Goal: Task Accomplishment & Management: Use online tool/utility

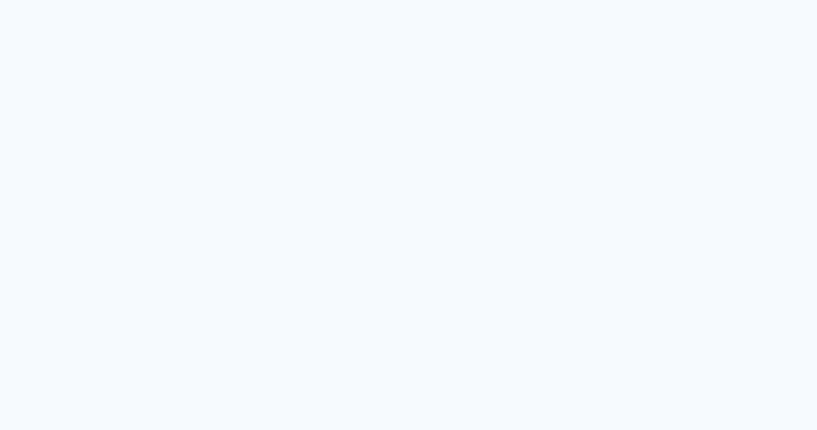
drag, startPoint x: 324, startPoint y: 87, endPoint x: 344, endPoint y: 100, distance: 24.8
click at [325, 87] on quentale-app at bounding box center [408, 215] width 817 height 430
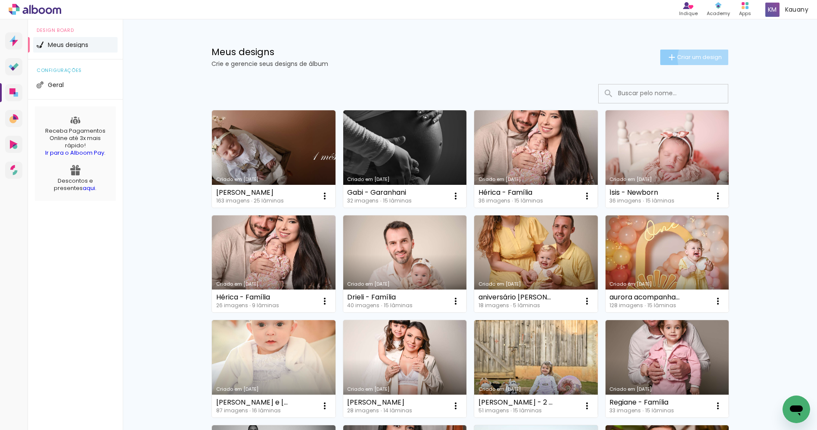
click at [703, 57] on span "Criar um design" at bounding box center [699, 57] width 45 height 6
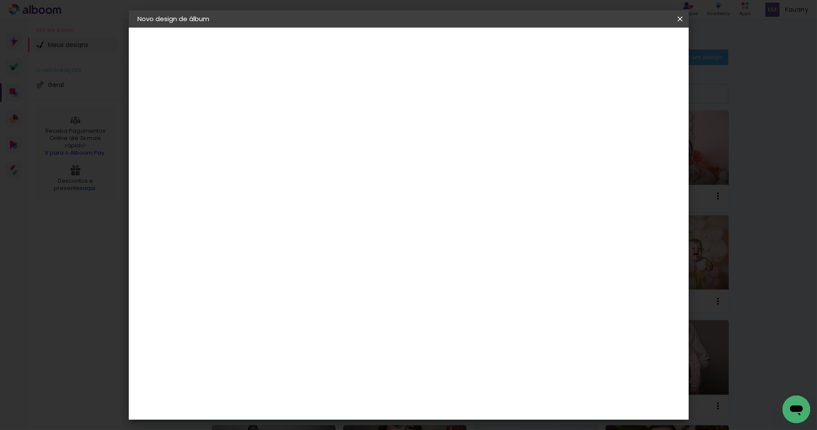
click at [278, 115] on input at bounding box center [278, 115] width 0 height 13
type input "Aniversário Aurora"
type paper-input "Aniversário Aurora"
click at [0, 0] on slot "Avançar" at bounding box center [0, 0] width 0 height 0
drag, startPoint x: 521, startPoint y: 133, endPoint x: 537, endPoint y: 88, distance: 47.5
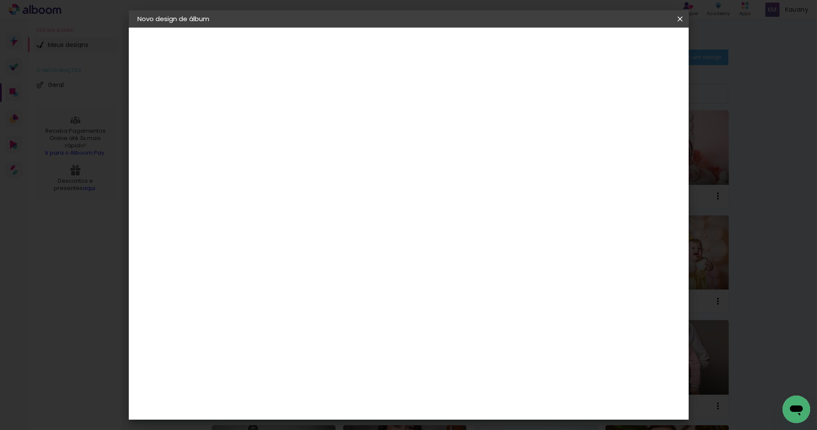
click at [0, 0] on slot "Tamanho Livre" at bounding box center [0, 0] width 0 height 0
click at [0, 0] on slot "Avançar" at bounding box center [0, 0] width 0 height 0
click at [625, 47] on span "Iniciar design" at bounding box center [604, 46] width 39 height 6
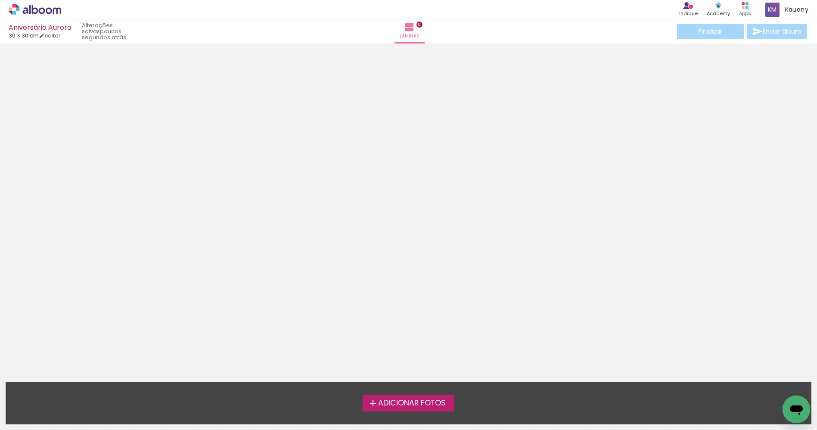
click at [436, 403] on span "Adicionar Fotos" at bounding box center [412, 403] width 68 height 8
click at [0, 0] on input "file" at bounding box center [0, 0] width 0 height 0
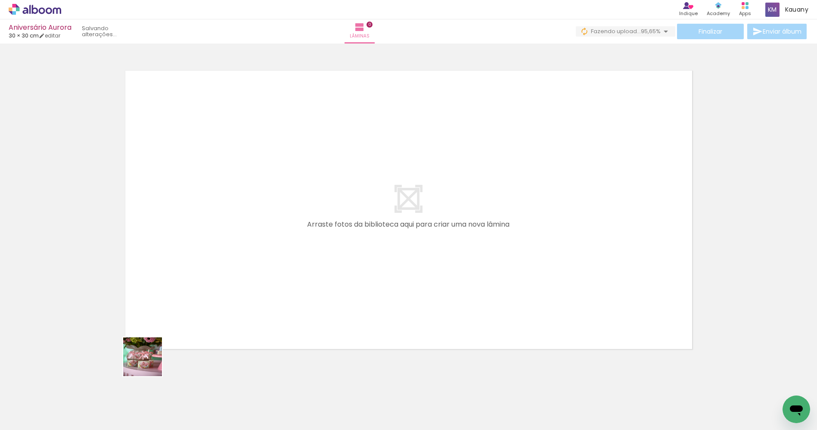
drag, startPoint x: 84, startPoint y: 411, endPoint x: 155, endPoint y: 418, distance: 71.5
click at [284, 240] on quentale-workspace at bounding box center [408, 215] width 817 height 430
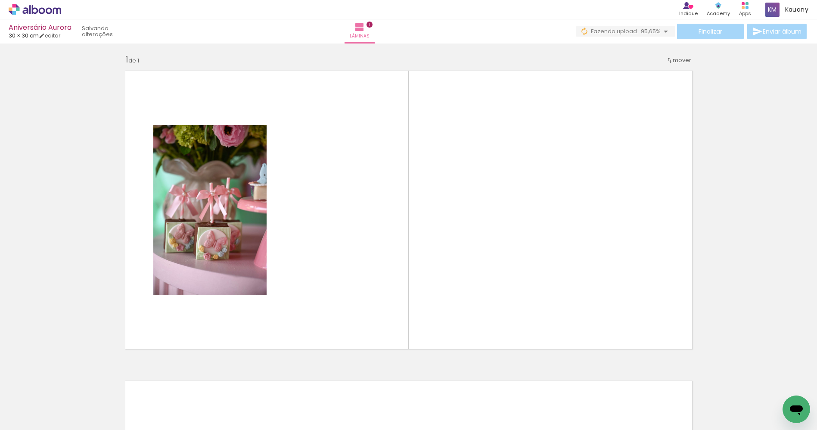
scroll to position [3, 0]
drag, startPoint x: 150, startPoint y: 398, endPoint x: 203, endPoint y: 390, distance: 53.6
click at [272, 254] on quentale-workspace at bounding box center [408, 215] width 817 height 430
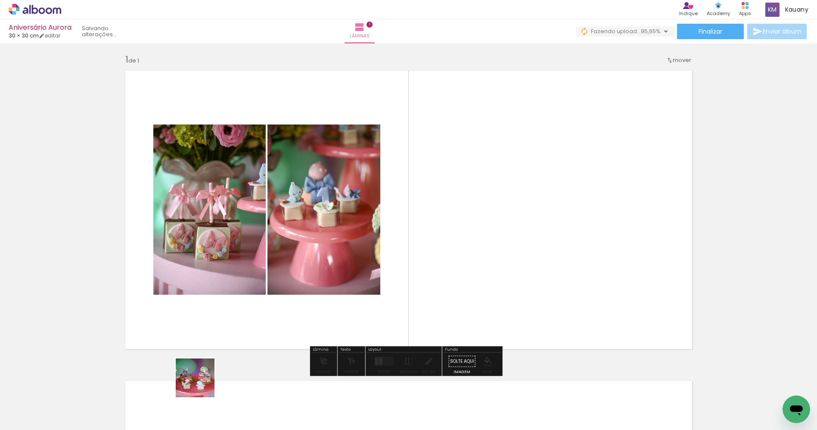
drag, startPoint x: 201, startPoint y: 384, endPoint x: 250, endPoint y: 387, distance: 48.3
click at [269, 252] on quentale-workspace at bounding box center [408, 215] width 817 height 430
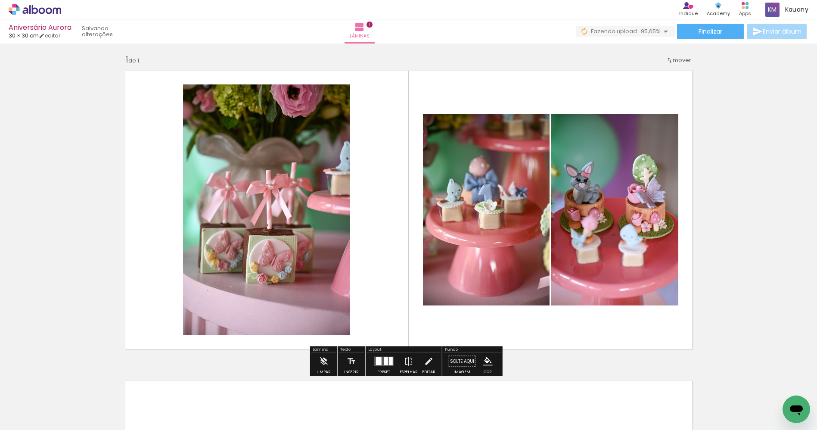
drag, startPoint x: 230, startPoint y: 416, endPoint x: 278, endPoint y: 251, distance: 171.7
click at [273, 263] on quentale-workspace at bounding box center [408, 215] width 817 height 430
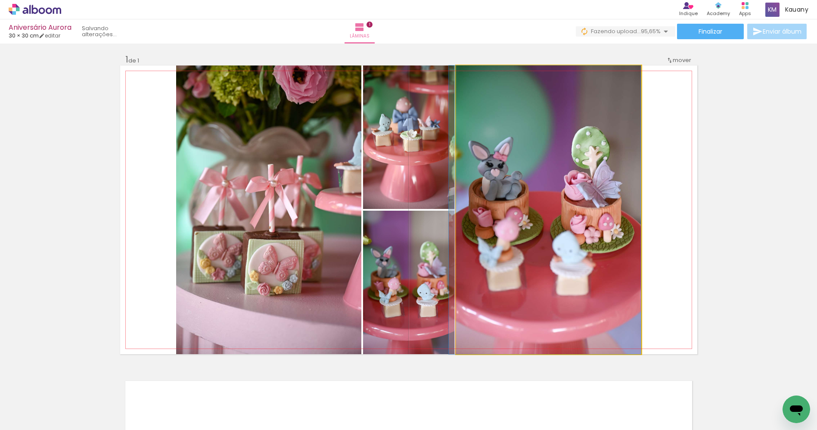
drag, startPoint x: 579, startPoint y: 186, endPoint x: 560, endPoint y: 234, distance: 51.2
drag, startPoint x: 550, startPoint y: 225, endPoint x: 545, endPoint y: 245, distance: 20.8
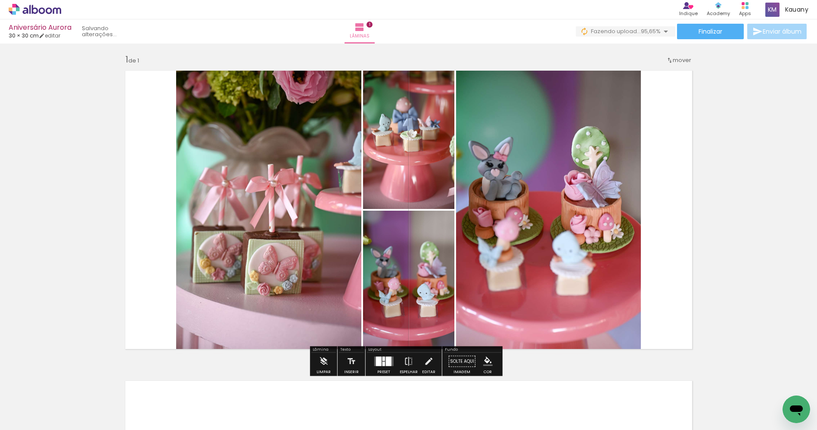
drag, startPoint x: 297, startPoint y: 385, endPoint x: 334, endPoint y: 428, distance: 56.5
click at [378, 237] on quentale-workspace at bounding box center [408, 215] width 817 height 430
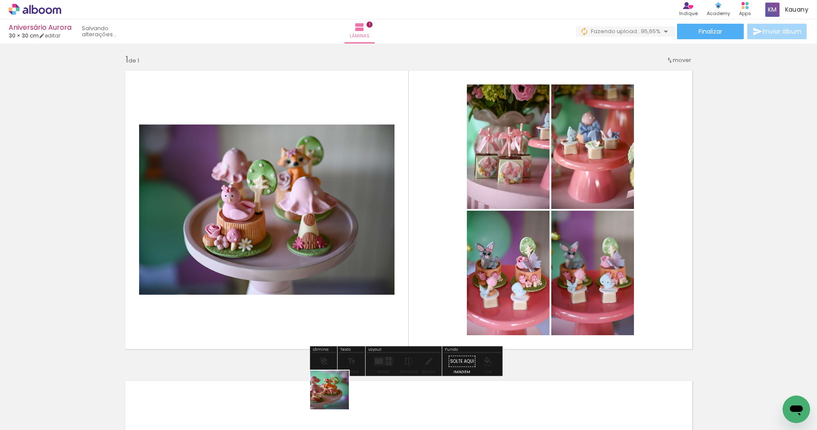
drag, startPoint x: 327, startPoint y: 412, endPoint x: 362, endPoint y: 377, distance: 50.5
click at [403, 244] on quentale-workspace at bounding box center [408, 215] width 817 height 430
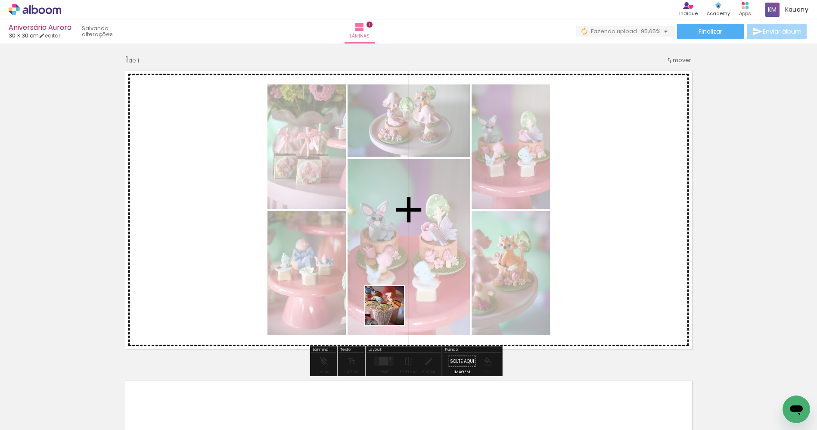
drag, startPoint x: 375, startPoint y: 406, endPoint x: 394, endPoint y: 384, distance: 29.6
click at [401, 279] on quentale-workspace at bounding box center [408, 215] width 817 height 430
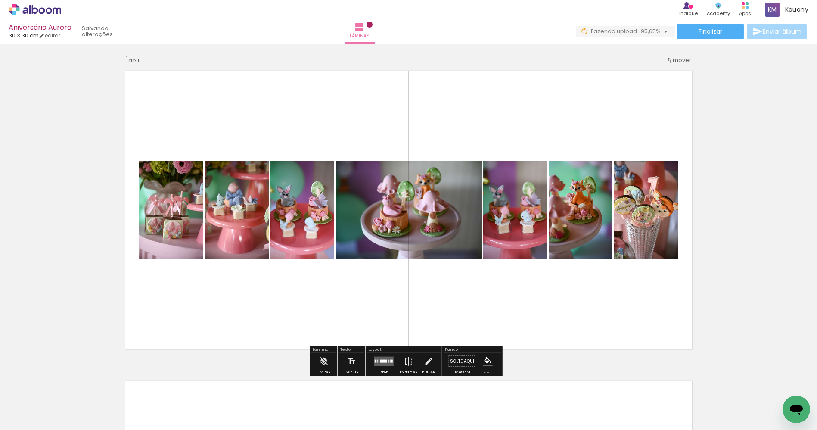
drag, startPoint x: 415, startPoint y: 409, endPoint x: 431, endPoint y: 233, distance: 176.4
click at [440, 274] on quentale-workspace at bounding box center [408, 215] width 817 height 430
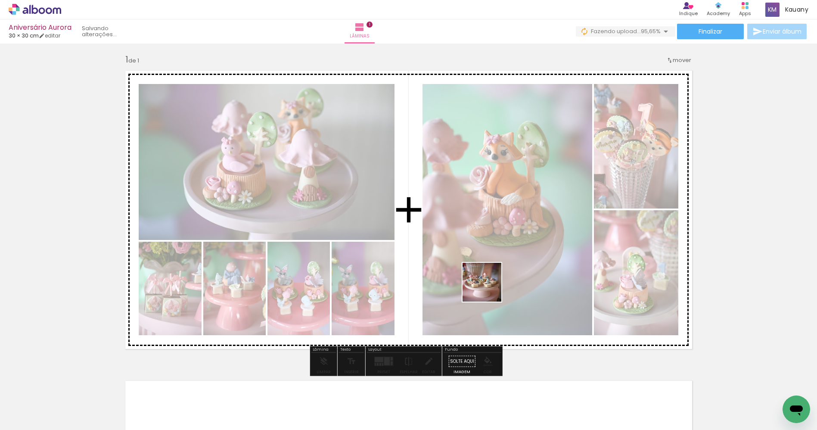
drag, startPoint x: 474, startPoint y: 403, endPoint x: 580, endPoint y: 403, distance: 106.8
click at [488, 285] on quentale-workspace at bounding box center [408, 215] width 817 height 430
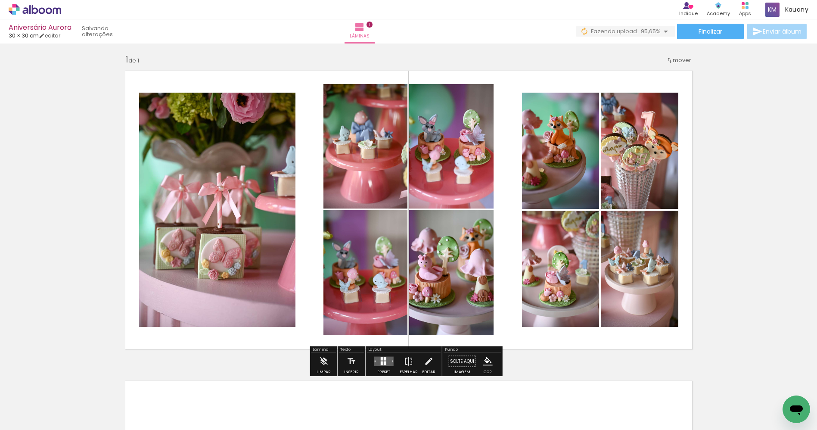
drag, startPoint x: 547, startPoint y: 291, endPoint x: 588, endPoint y: 375, distance: 93.8
click at [556, 270] on quentale-workspace at bounding box center [408, 215] width 817 height 430
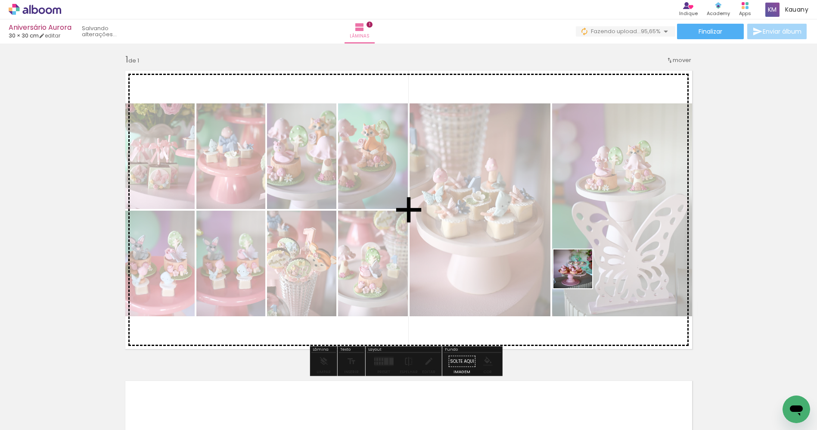
drag, startPoint x: 579, startPoint y: 275, endPoint x: 638, endPoint y: 408, distance: 145.1
click at [586, 254] on quentale-workspace at bounding box center [408, 215] width 817 height 430
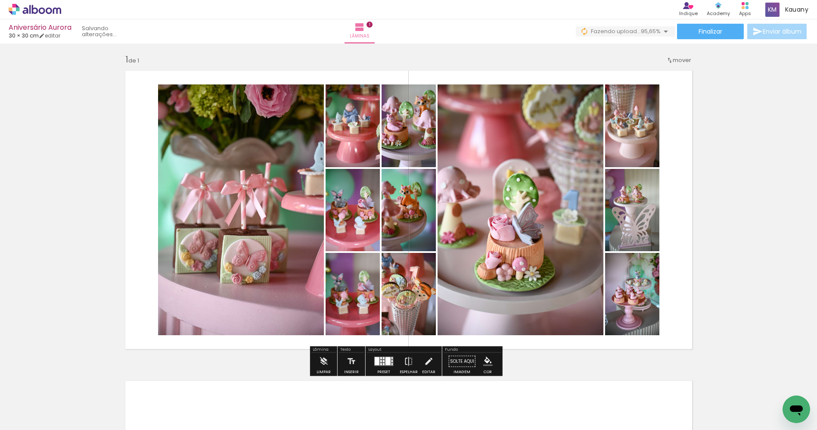
click at [615, 318] on quentale-workspace at bounding box center [408, 215] width 817 height 430
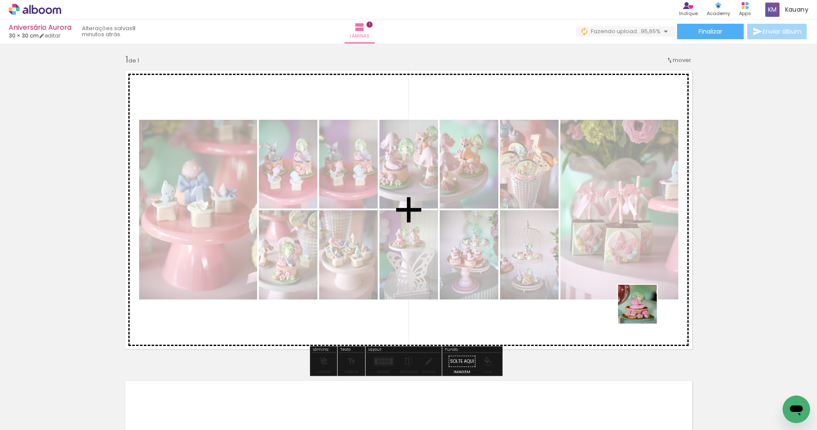
drag, startPoint x: 672, startPoint y: 405, endPoint x: 712, endPoint y: 406, distance: 40.1
click at [642, 312] on quentale-workspace at bounding box center [408, 215] width 817 height 430
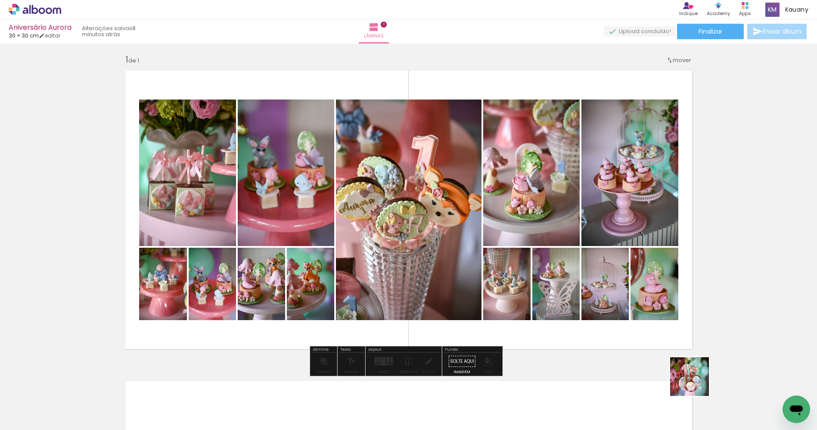
drag, startPoint x: 696, startPoint y: 383, endPoint x: 592, endPoint y: 244, distance: 173.1
click at [624, 257] on quentale-workspace at bounding box center [408, 215] width 817 height 430
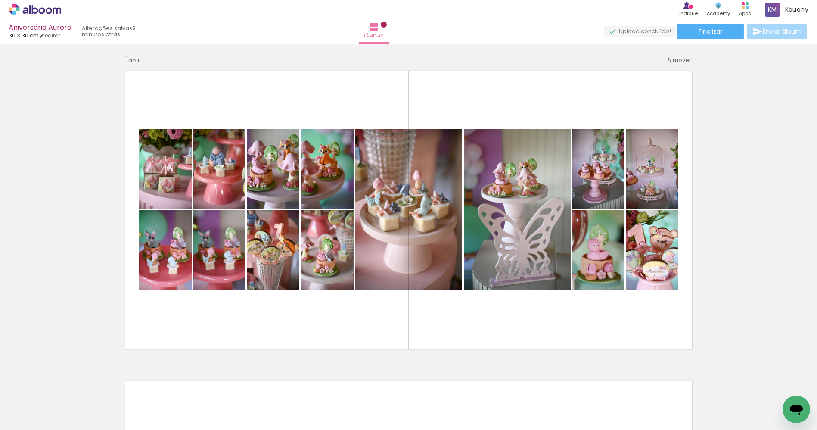
scroll to position [0, 538]
drag, startPoint x: 232, startPoint y: 411, endPoint x: 269, endPoint y: 294, distance: 122.5
click at [269, 294] on quentale-workspace at bounding box center [408, 215] width 817 height 430
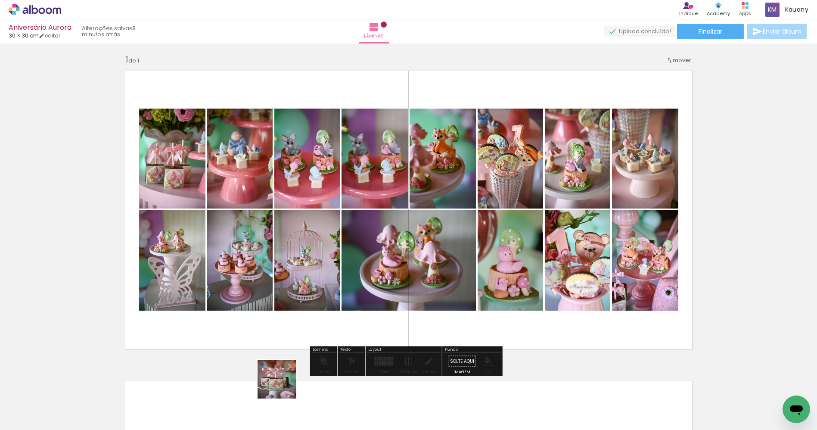
drag, startPoint x: 283, startPoint y: 392, endPoint x: 365, endPoint y: 409, distance: 83.5
click at [319, 277] on quentale-workspace at bounding box center [408, 215] width 817 height 430
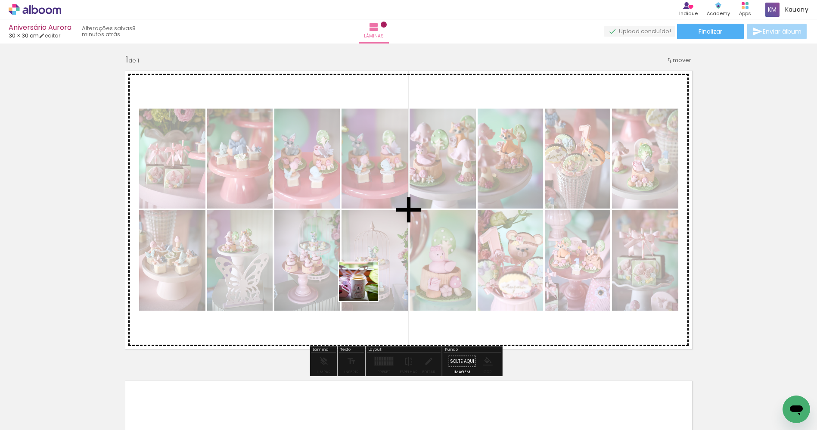
drag, startPoint x: 365, startPoint y: 288, endPoint x: 369, endPoint y: 341, distance: 52.7
click at [366, 288] on quentale-workspace at bounding box center [408, 215] width 817 height 430
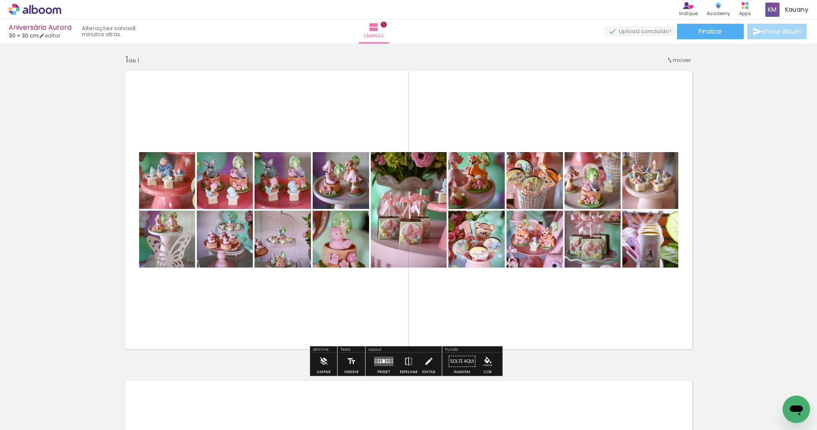
drag, startPoint x: 372, startPoint y: 396, endPoint x: 424, endPoint y: 422, distance: 57.8
click at [405, 294] on quentale-workspace at bounding box center [408, 215] width 817 height 430
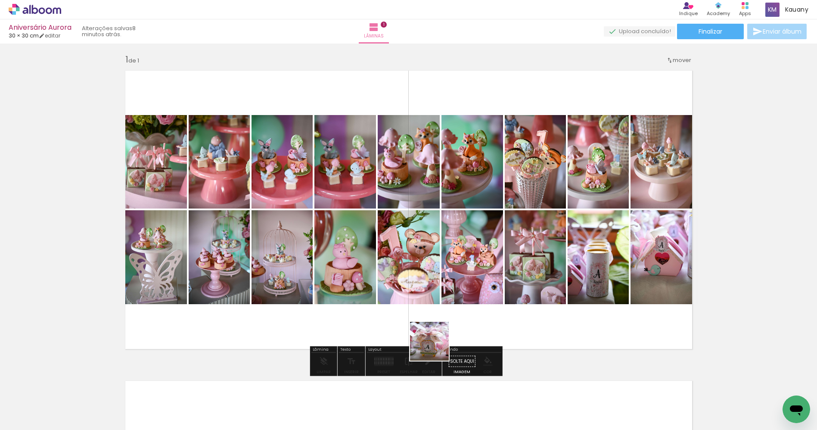
drag, startPoint x: 436, startPoint y: 347, endPoint x: 468, endPoint y: 404, distance: 65.2
click at [443, 338] on quentale-workspace at bounding box center [408, 215] width 817 height 430
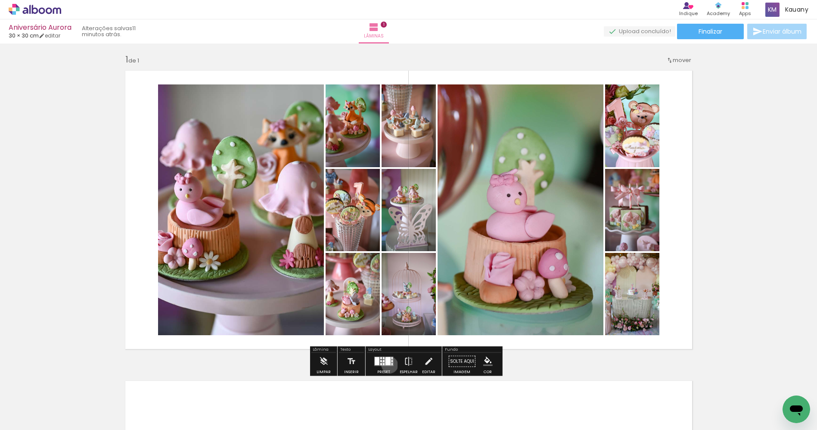
click at [387, 364] on div at bounding box center [387, 361] width 5 height 8
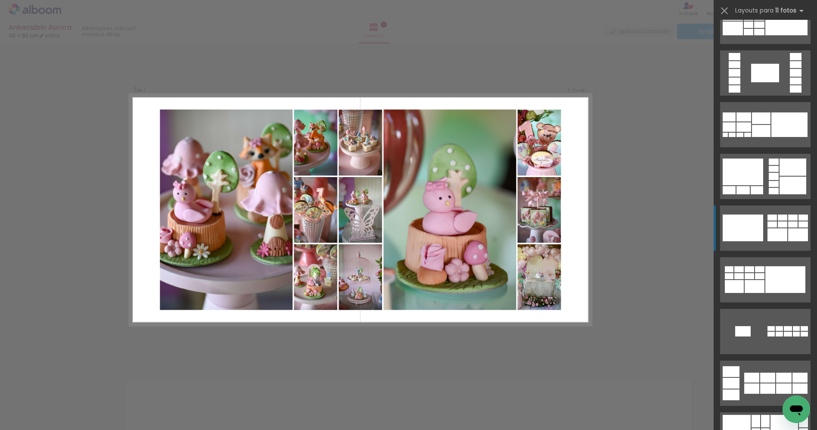
scroll to position [1422, 0]
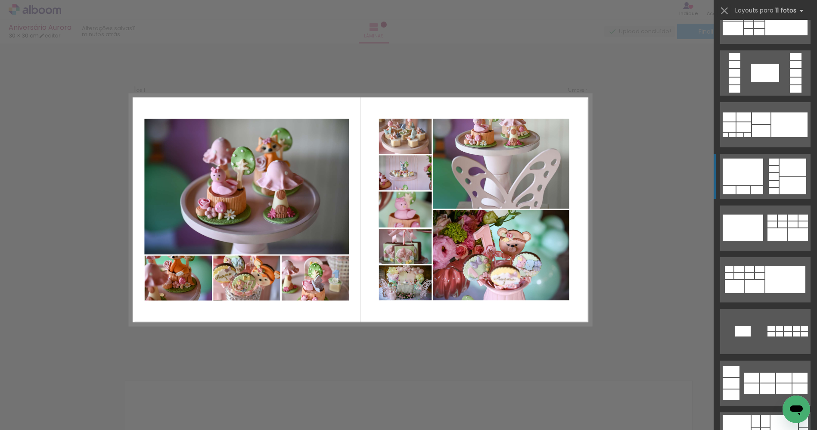
click at [780, 177] on div at bounding box center [792, 185] width 27 height 18
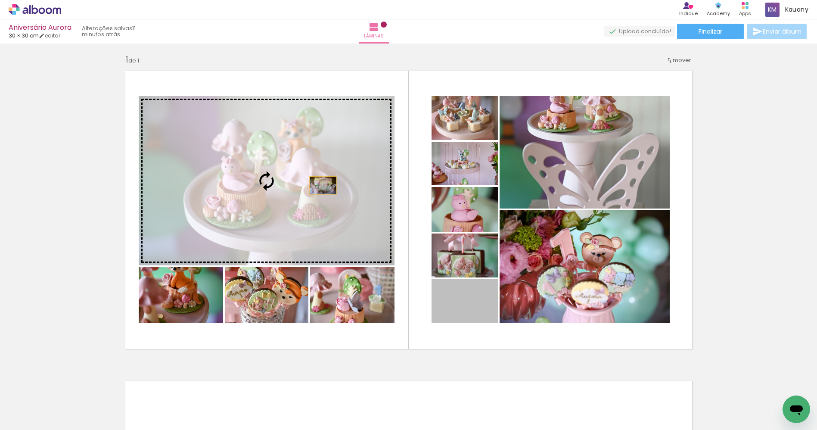
drag, startPoint x: 477, startPoint y: 304, endPoint x: 320, endPoint y: 185, distance: 197.3
click at [0, 0] on slot at bounding box center [0, 0] width 0 height 0
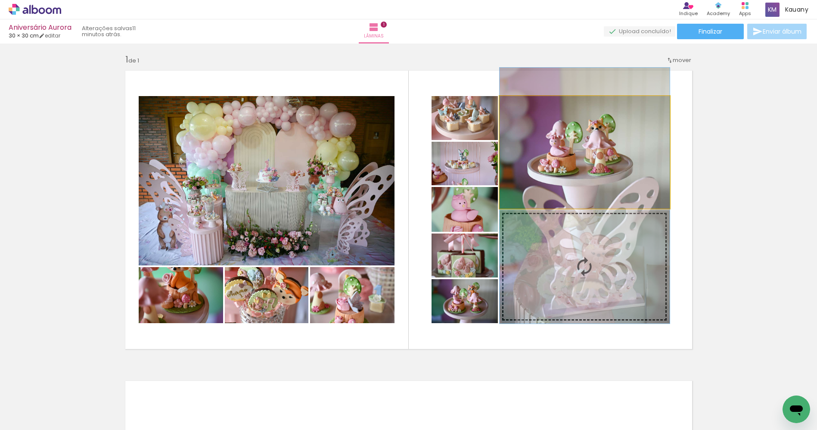
drag, startPoint x: 589, startPoint y: 168, endPoint x: 588, endPoint y: 210, distance: 41.3
click at [0, 0] on slot at bounding box center [0, 0] width 0 height 0
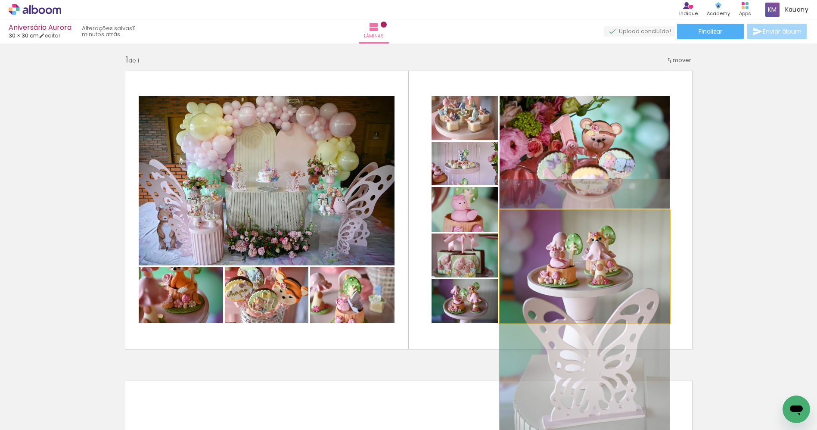
drag, startPoint x: 607, startPoint y: 269, endPoint x: 605, endPoint y: 310, distance: 41.8
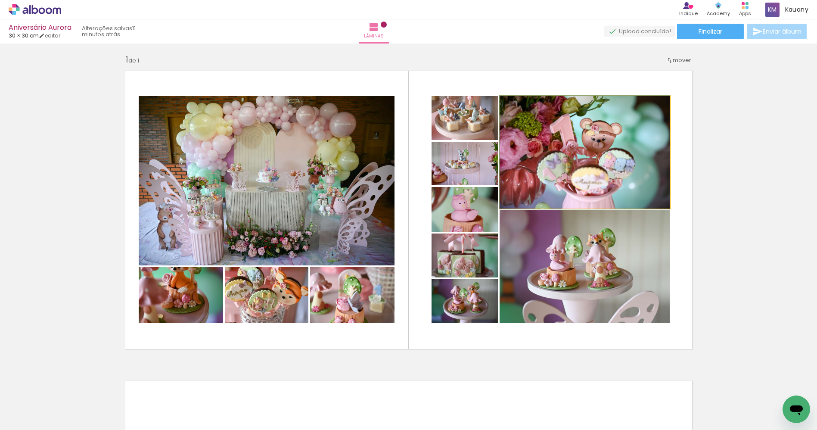
click at [605, 157] on quentale-photo at bounding box center [584, 152] width 170 height 112
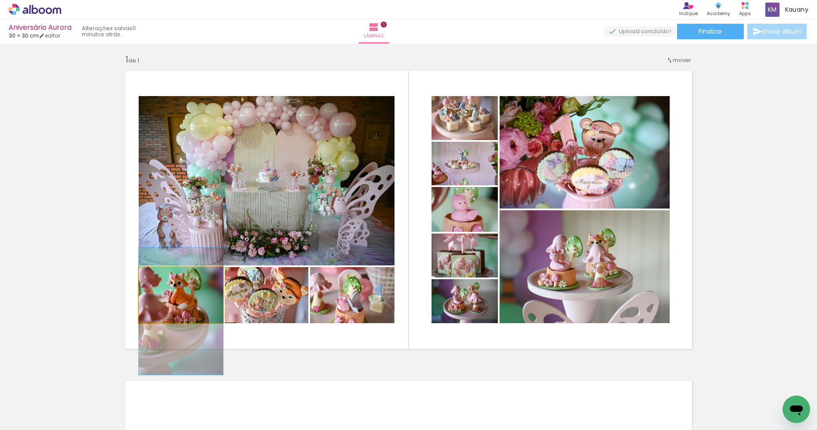
drag, startPoint x: 181, startPoint y: 292, endPoint x: 179, endPoint y: 308, distance: 16.4
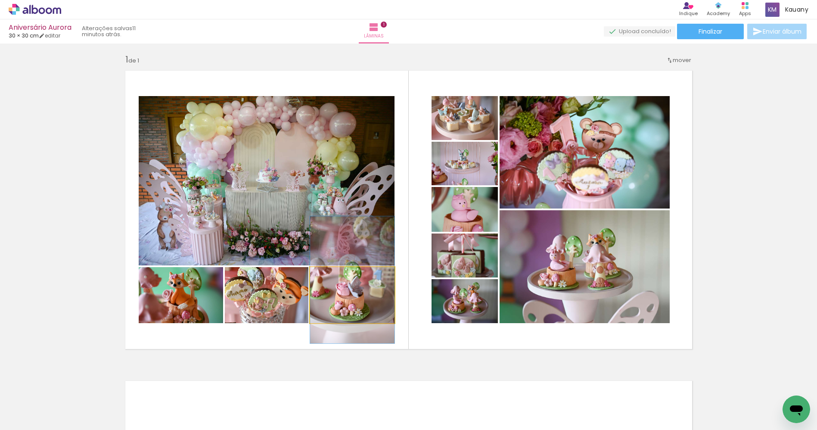
drag, startPoint x: 359, startPoint y: 317, endPoint x: 366, endPoint y: 299, distance: 18.8
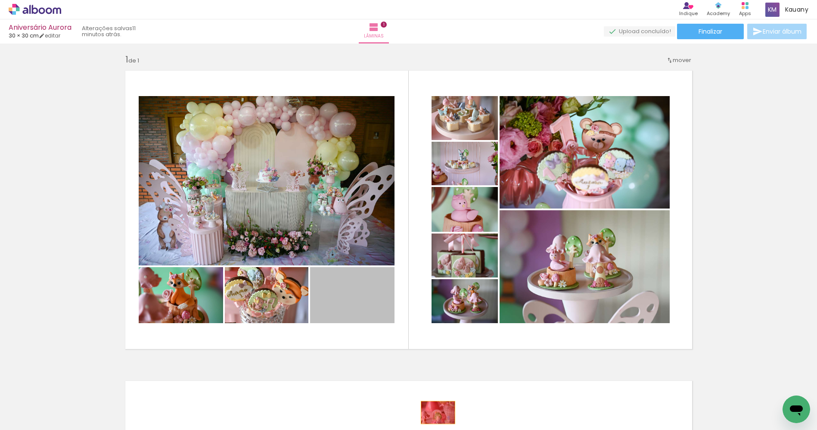
drag, startPoint x: 361, startPoint y: 289, endPoint x: 430, endPoint y: 405, distance: 134.6
click at [433, 409] on quentale-workspace at bounding box center [408, 215] width 817 height 430
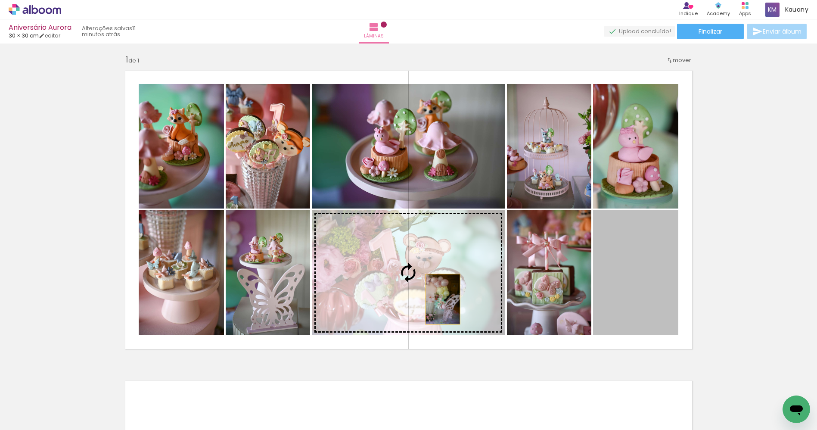
drag, startPoint x: 644, startPoint y: 286, endPoint x: 427, endPoint y: 297, distance: 218.1
click at [0, 0] on slot at bounding box center [0, 0] width 0 height 0
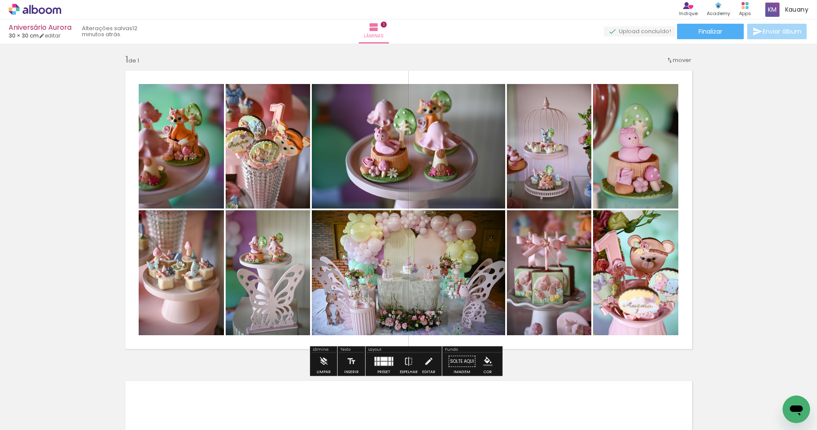
drag, startPoint x: 767, startPoint y: 191, endPoint x: 762, endPoint y: 192, distance: 4.9
click at [766, 191] on div "Inserir lâmina 1 de 1" at bounding box center [408, 353] width 817 height 620
click at [382, 366] on div at bounding box center [383, 361] width 23 height 17
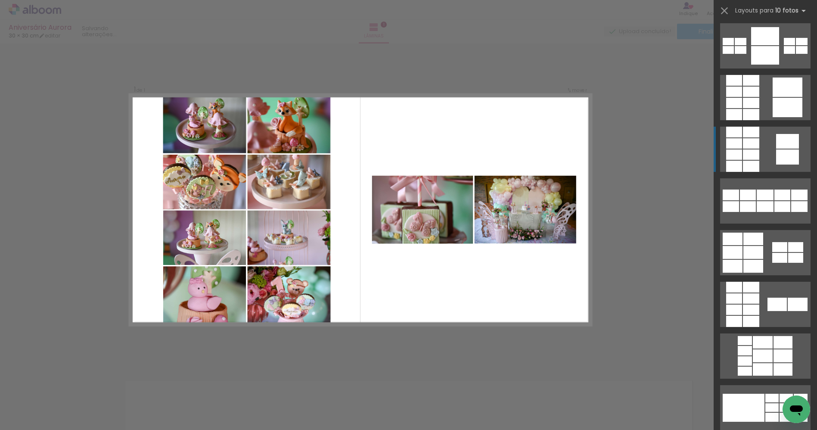
scroll to position [1637, 0]
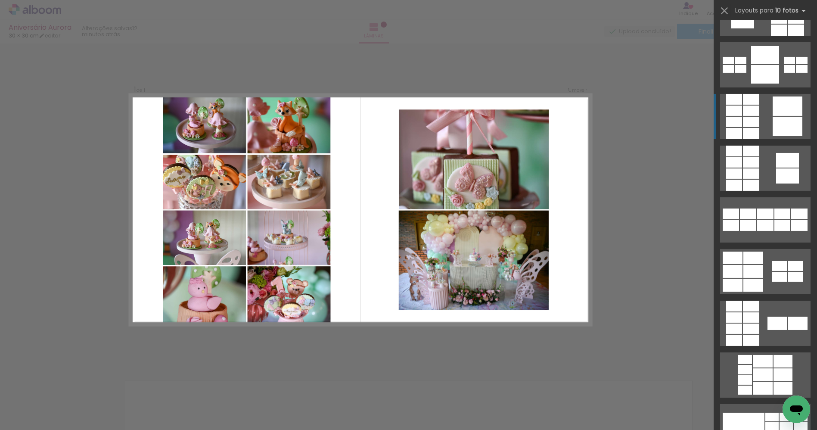
click at [778, 118] on div at bounding box center [787, 126] width 30 height 19
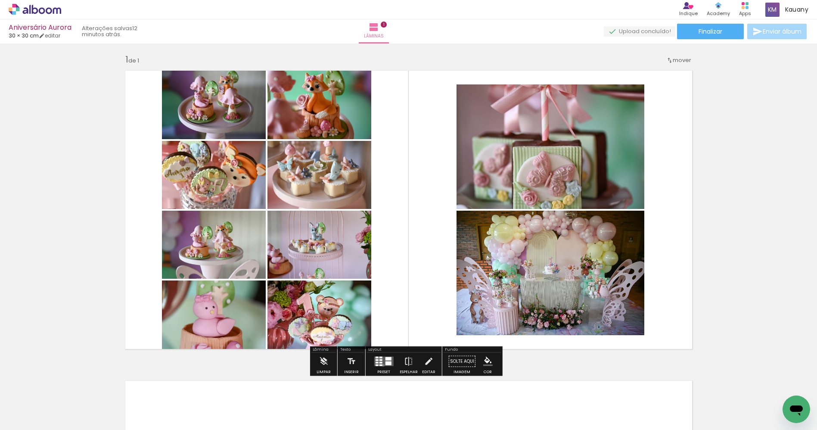
click at [381, 365] on quentale-layouter at bounding box center [383, 360] width 19 height 9
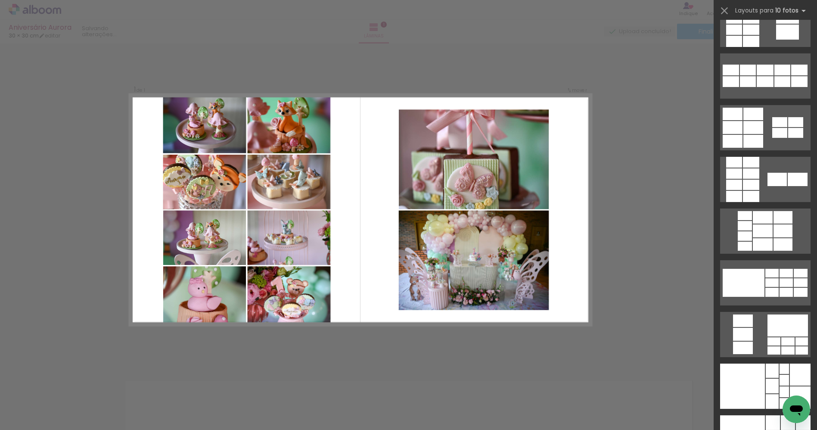
scroll to position [1915, 0]
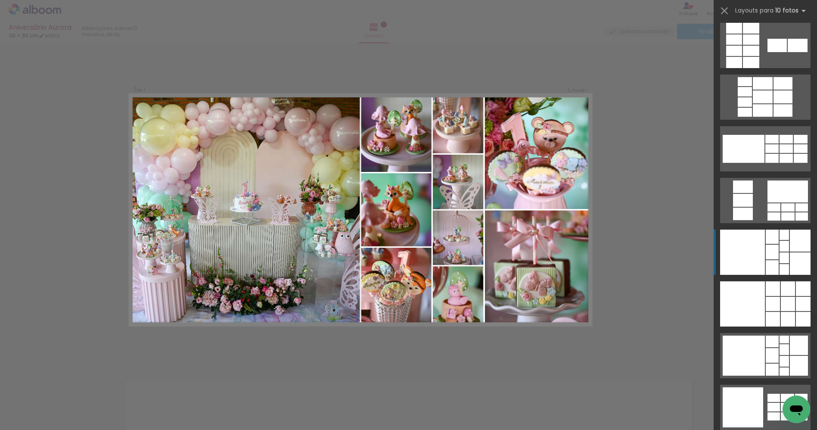
click at [785, 252] on quentale-layouter at bounding box center [765, 251] width 90 height 45
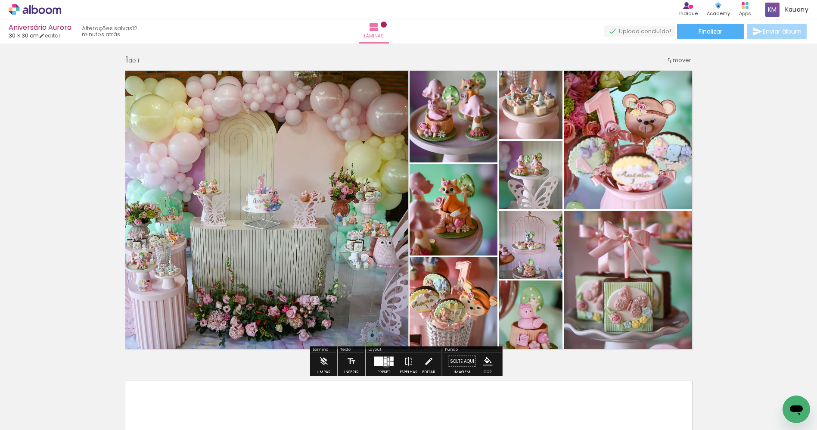
drag, startPoint x: 384, startPoint y: 362, endPoint x: 435, endPoint y: 359, distance: 51.3
click at [385, 362] on quentale-layouter at bounding box center [383, 360] width 19 height 9
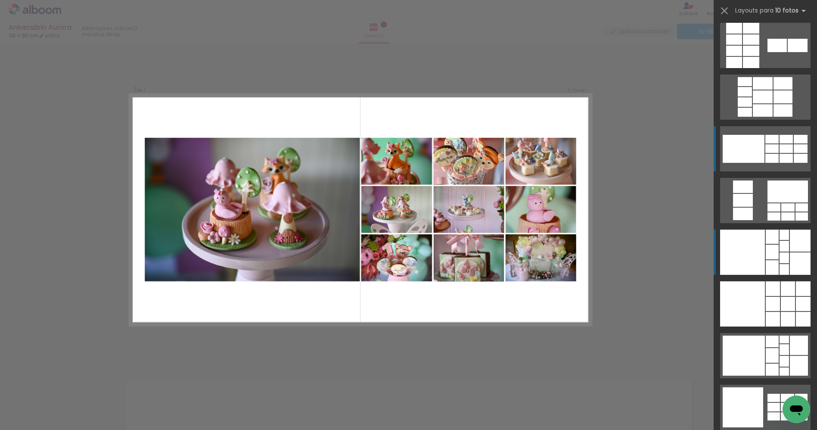
click at [760, 155] on div at bounding box center [743, 149] width 42 height 28
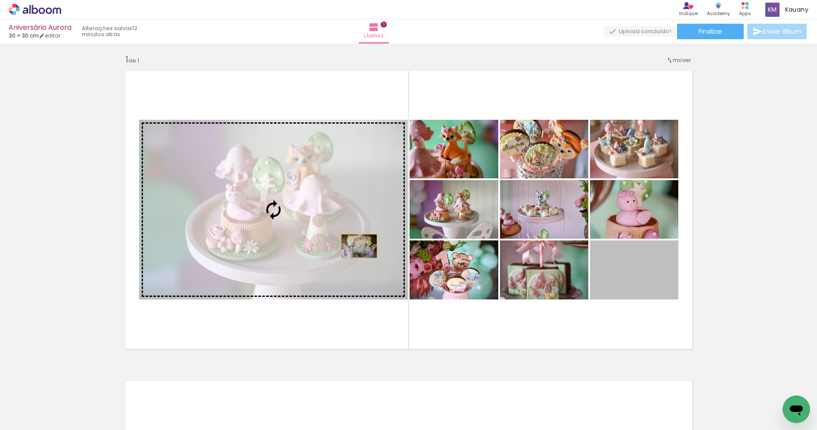
drag, startPoint x: 653, startPoint y: 289, endPoint x: 350, endPoint y: 244, distance: 306.4
click at [0, 0] on slot at bounding box center [0, 0] width 0 height 0
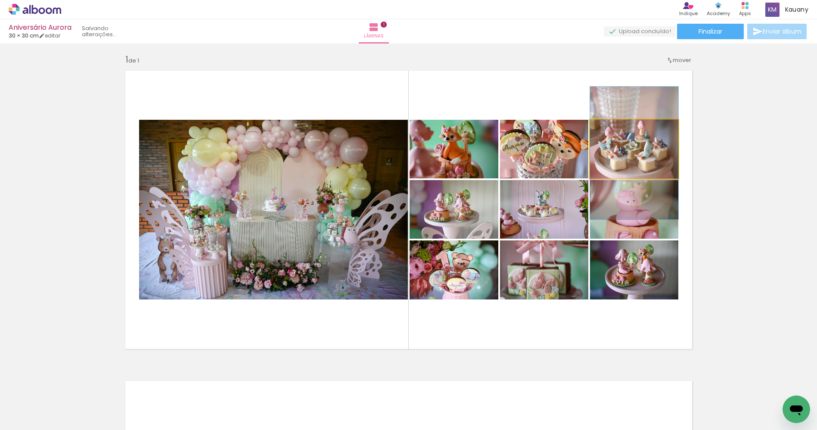
drag, startPoint x: 649, startPoint y: 153, endPoint x: 651, endPoint y: 157, distance: 4.4
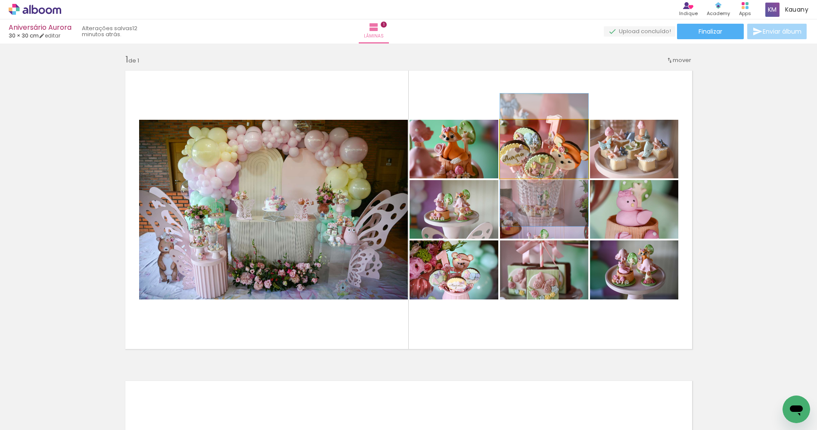
drag, startPoint x: 545, startPoint y: 153, endPoint x: 542, endPoint y: 163, distance: 10.1
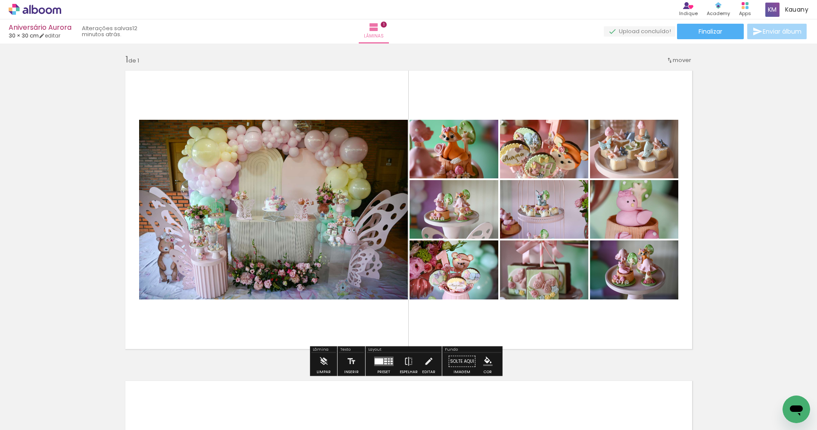
drag, startPoint x: 383, startPoint y: 359, endPoint x: 513, endPoint y: 360, distance: 129.6
click at [0, 0] on slot at bounding box center [0, 0] width 0 height 0
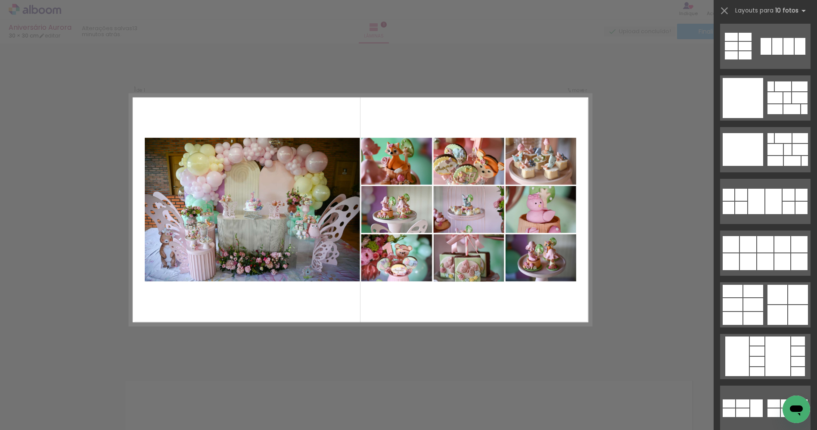
scroll to position [705, 0]
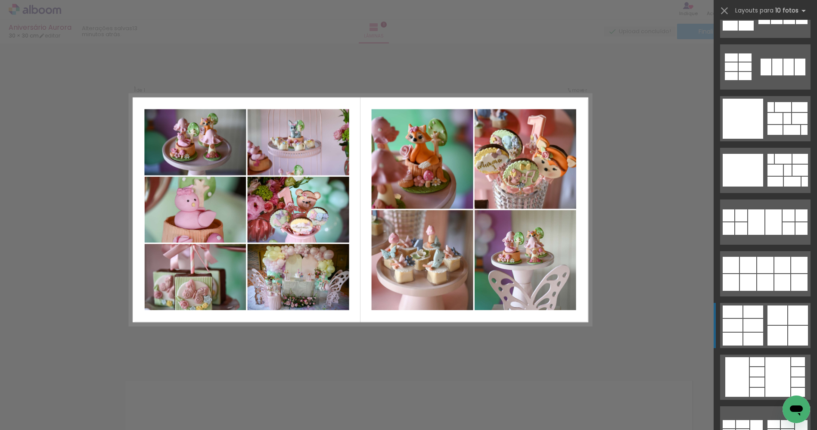
click at [771, 332] on div at bounding box center [777, 335] width 20 height 20
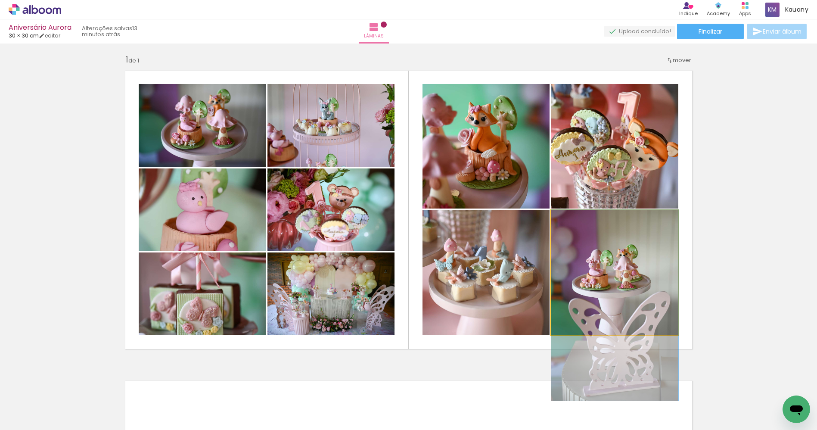
drag, startPoint x: 613, startPoint y: 304, endPoint x: 612, endPoint y: 325, distance: 21.1
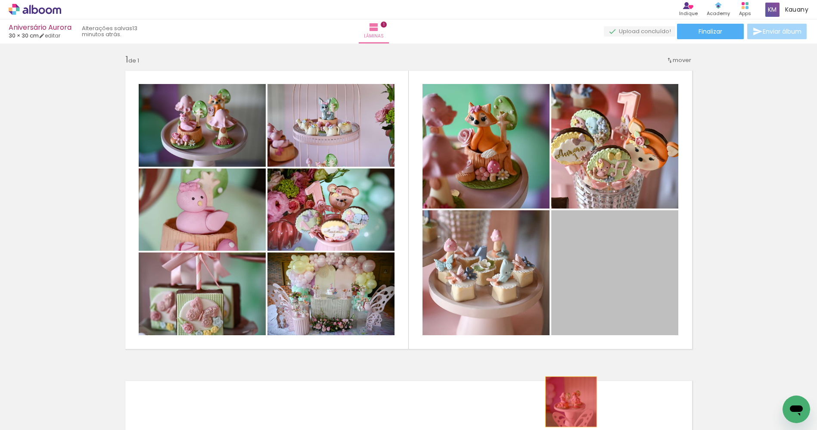
drag, startPoint x: 621, startPoint y: 279, endPoint x: 566, endPoint y: 383, distance: 117.5
click at [557, 408] on quentale-workspace at bounding box center [408, 215] width 817 height 430
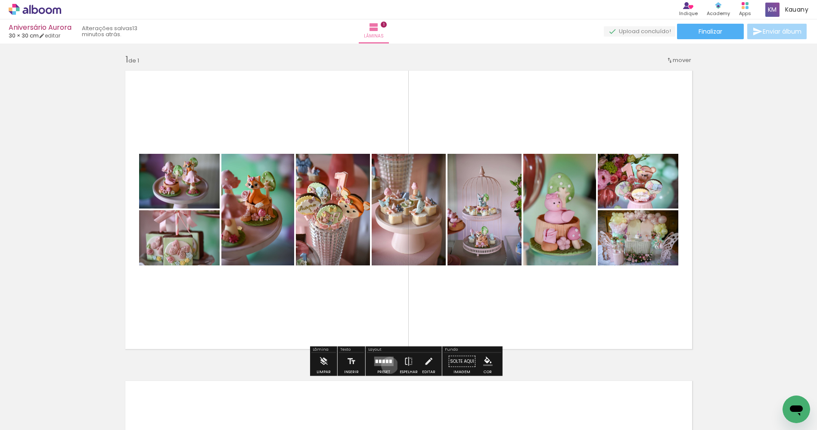
click at [386, 366] on div at bounding box center [383, 361] width 23 height 17
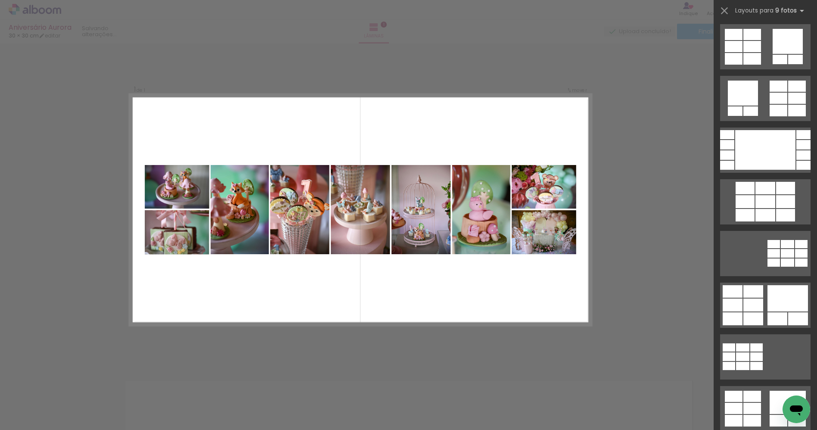
scroll to position [1258, 0]
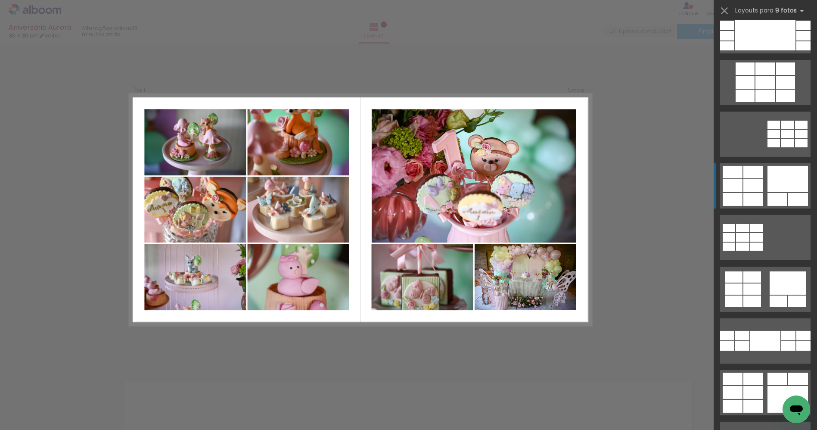
click at [772, 182] on div at bounding box center [787, 179] width 40 height 26
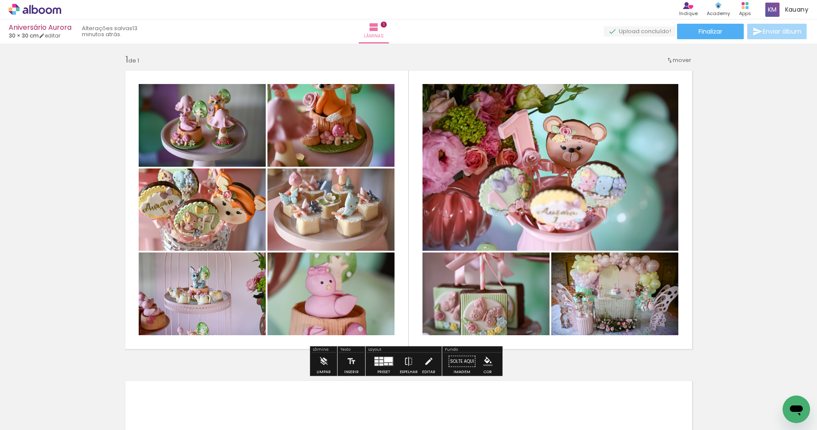
drag, startPoint x: 386, startPoint y: 364, endPoint x: 443, endPoint y: 352, distance: 57.7
click at [386, 365] on quentale-layouter at bounding box center [383, 360] width 19 height 9
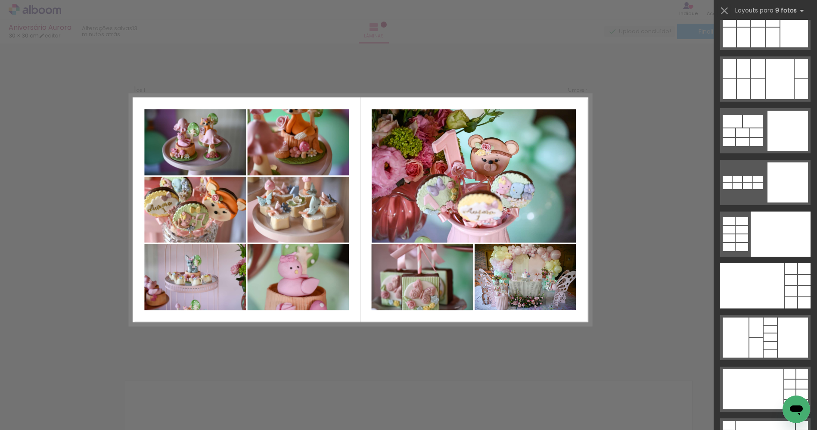
scroll to position [1815, 0]
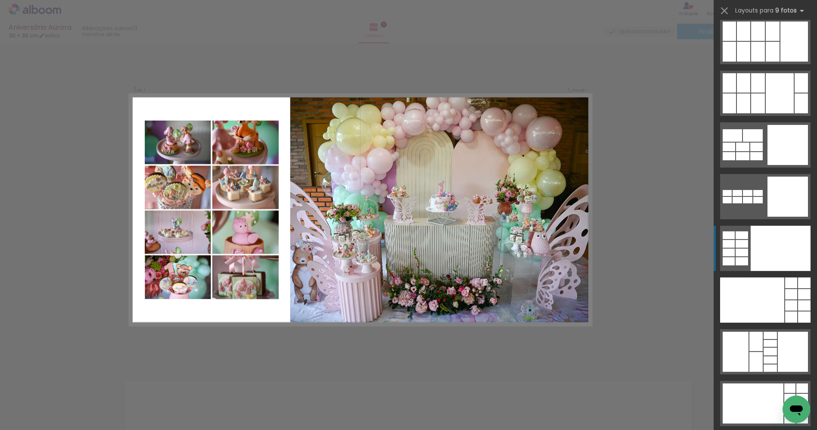
click at [776, 251] on div at bounding box center [780, 248] width 60 height 45
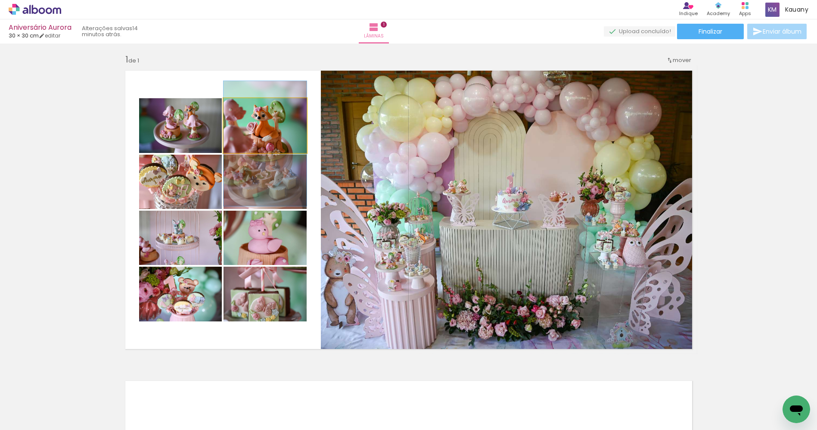
drag, startPoint x: 279, startPoint y: 126, endPoint x: 285, endPoint y: 137, distance: 12.7
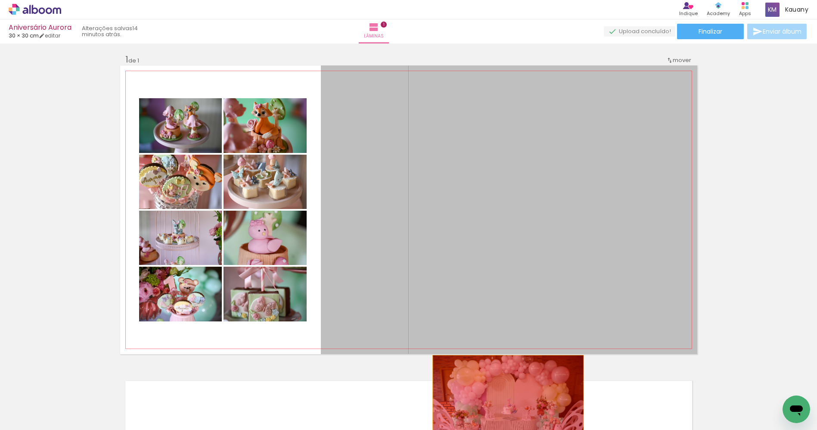
drag, startPoint x: 509, startPoint y: 263, endPoint x: 514, endPoint y: 402, distance: 139.6
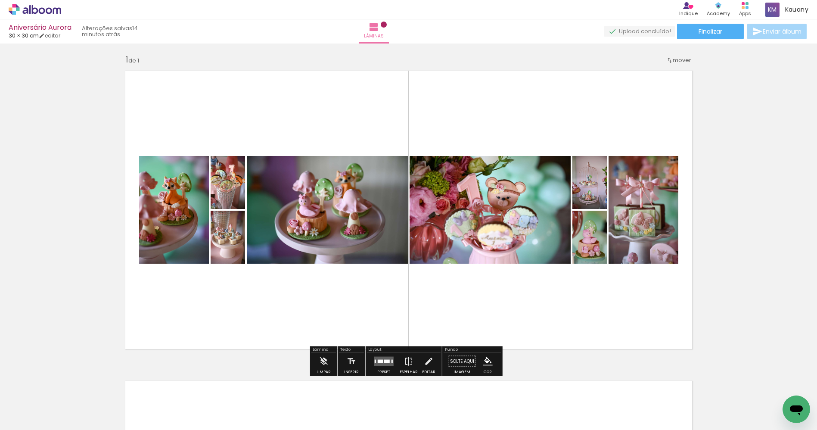
click at [385, 362] on quentale-layouter at bounding box center [383, 360] width 19 height 9
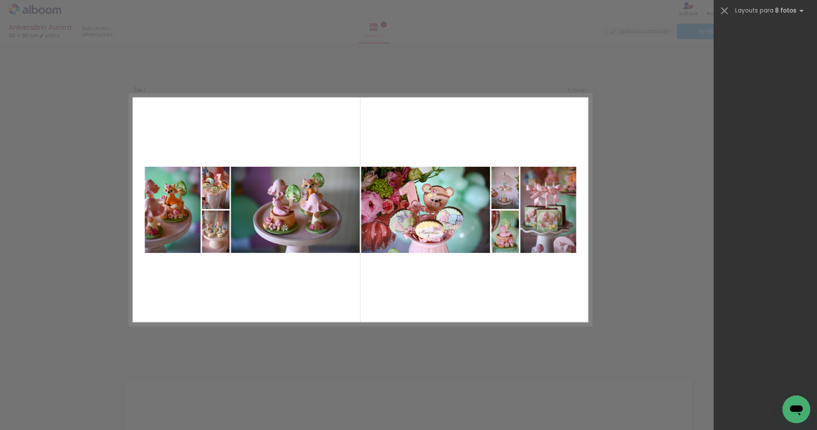
scroll to position [0, 0]
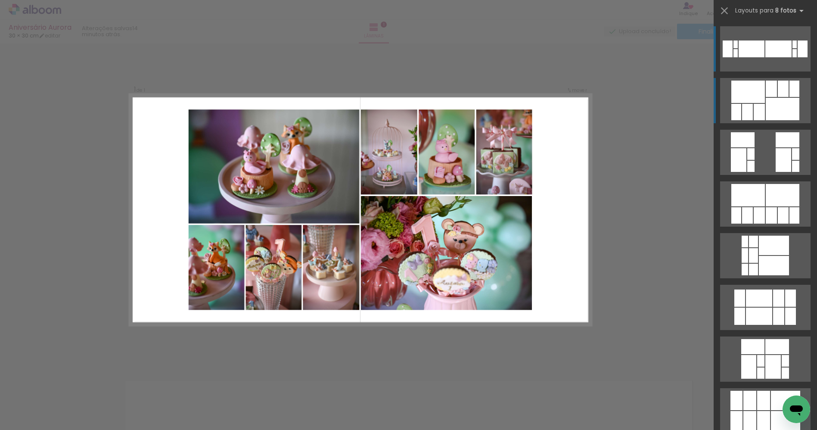
click at [780, 95] on div at bounding box center [782, 89] width 11 height 16
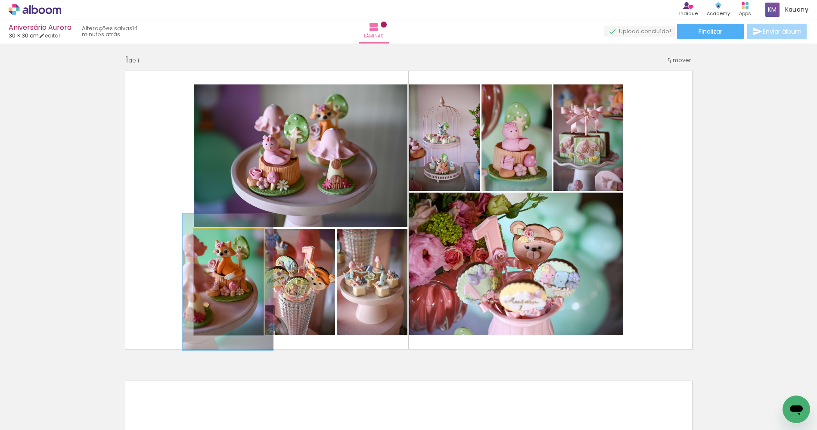
drag, startPoint x: 212, startPoint y: 238, endPoint x: 220, endPoint y: 237, distance: 8.2
click at [220, 237] on div at bounding box center [222, 238] width 8 height 8
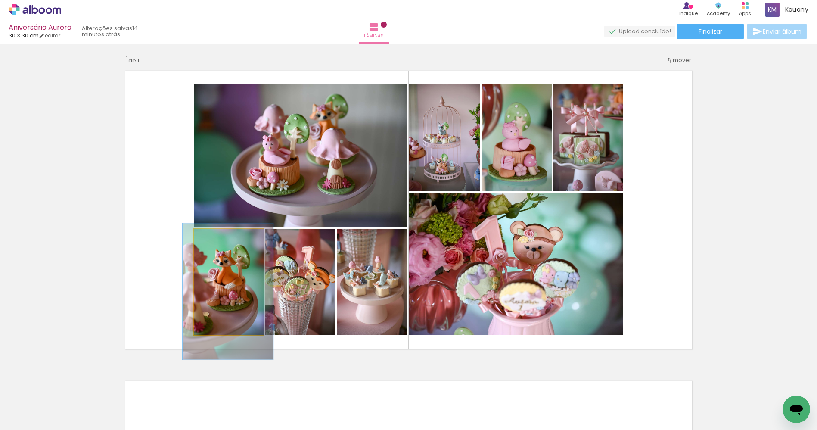
drag, startPoint x: 234, startPoint y: 290, endPoint x: 234, endPoint y: 299, distance: 9.5
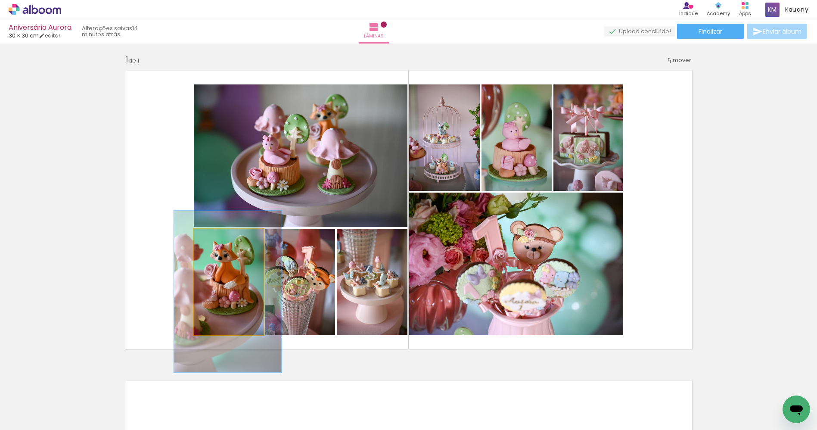
drag, startPoint x: 220, startPoint y: 238, endPoint x: 228, endPoint y: 239, distance: 8.2
click at [228, 239] on div at bounding box center [231, 238] width 8 height 8
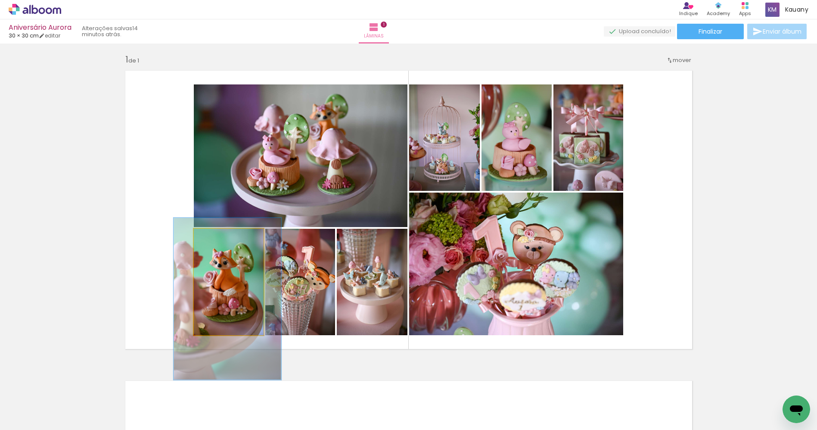
drag, startPoint x: 232, startPoint y: 297, endPoint x: 232, endPoint y: 304, distance: 7.3
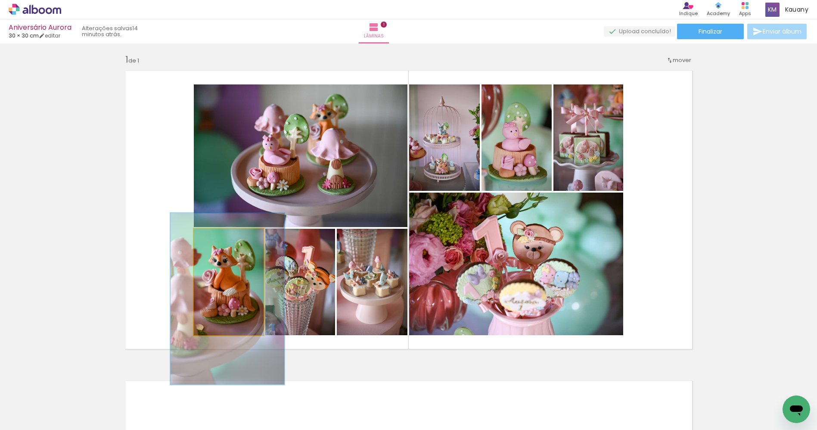
type paper-slider "161"
click at [233, 238] on div at bounding box center [234, 238] width 14 height 14
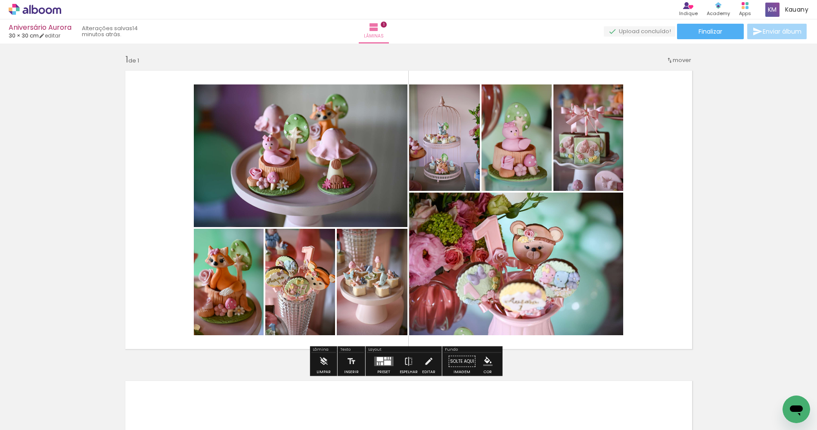
click at [302, 292] on quentale-photo at bounding box center [300, 282] width 70 height 106
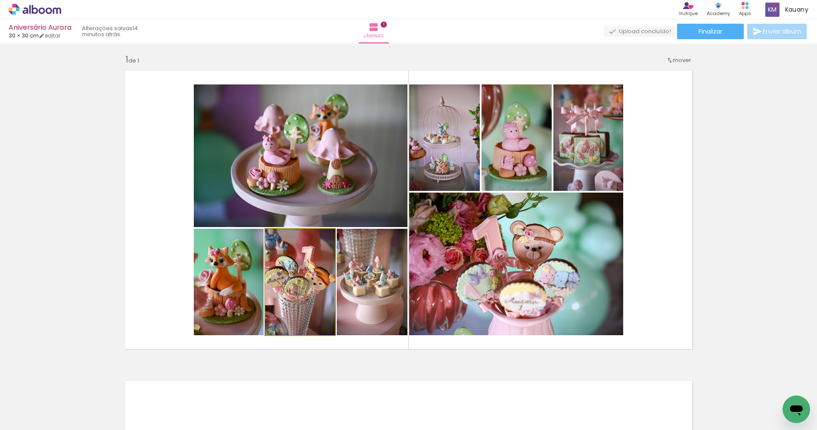
type paper-slider "100"
click at [285, 237] on div at bounding box center [286, 238] width 8 height 8
click at [376, 294] on quentale-photo at bounding box center [372, 282] width 71 height 106
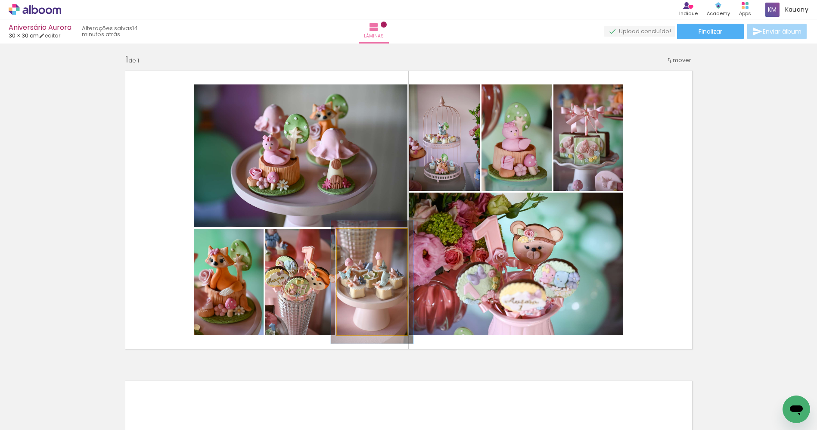
drag, startPoint x: 356, startPoint y: 238, endPoint x: 360, endPoint y: 238, distance: 4.7
type paper-slider "116"
click at [360, 238] on div at bounding box center [362, 238] width 14 height 14
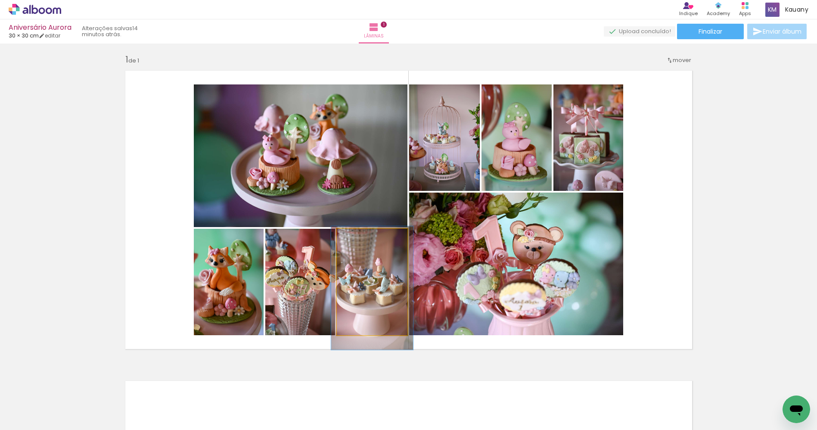
drag, startPoint x: 371, startPoint y: 287, endPoint x: 371, endPoint y: 293, distance: 6.0
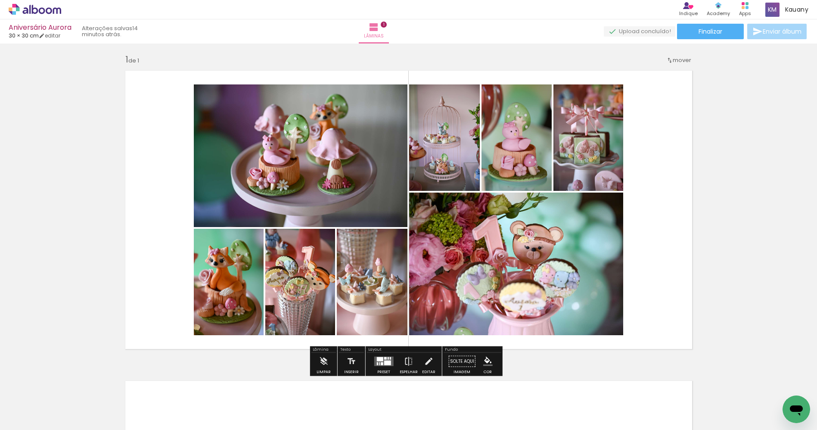
click at [505, 152] on quentale-photo at bounding box center [516, 137] width 70 height 106
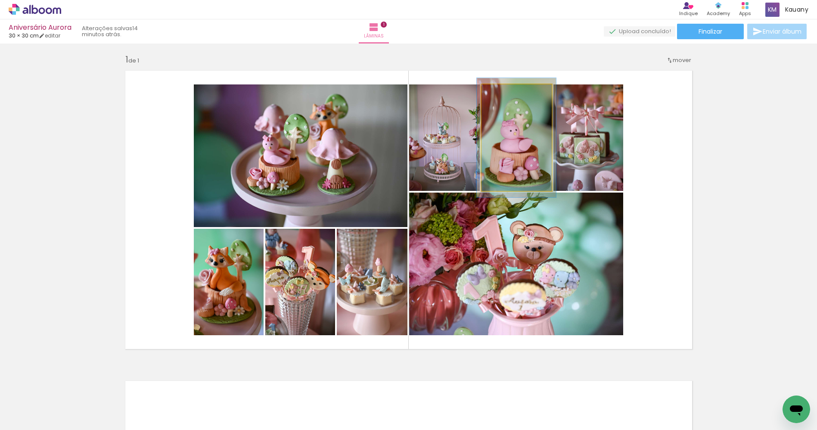
type paper-slider "112"
click at [503, 92] on div at bounding box center [505, 94] width 14 height 14
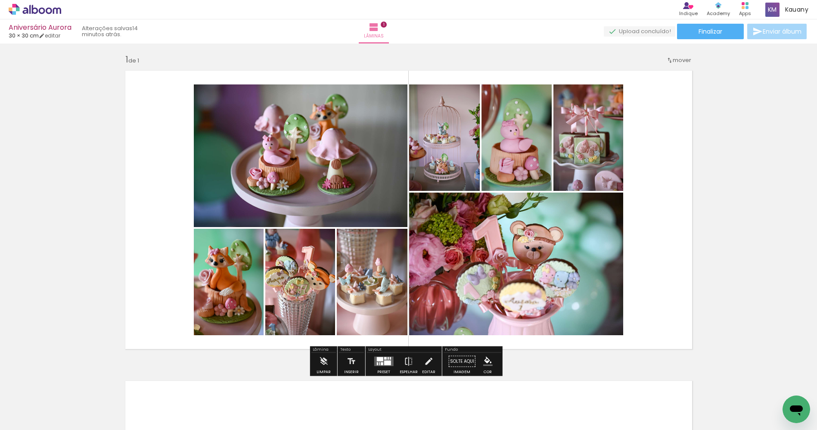
click at [598, 139] on quentale-photo at bounding box center [588, 137] width 70 height 106
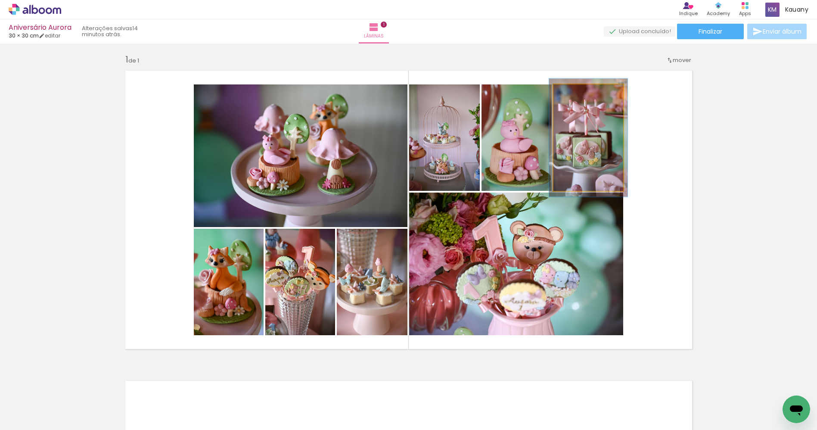
type paper-slider "111"
click at [573, 90] on div at bounding box center [577, 94] width 8 height 8
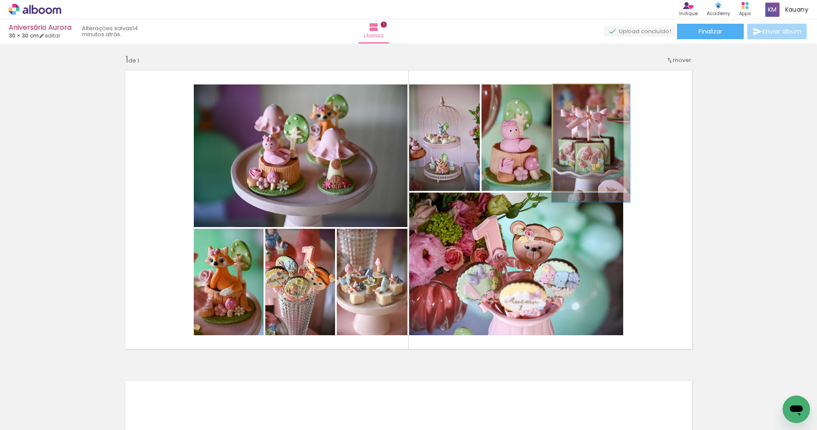
drag, startPoint x: 595, startPoint y: 152, endPoint x: 598, endPoint y: 159, distance: 7.8
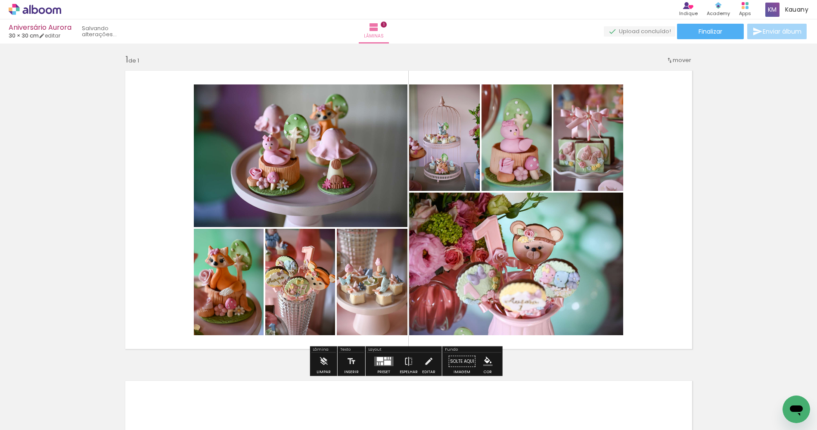
drag, startPoint x: 452, startPoint y: 147, endPoint x: 451, endPoint y: 137, distance: 10.0
click at [452, 146] on quentale-photo at bounding box center [444, 137] width 71 height 106
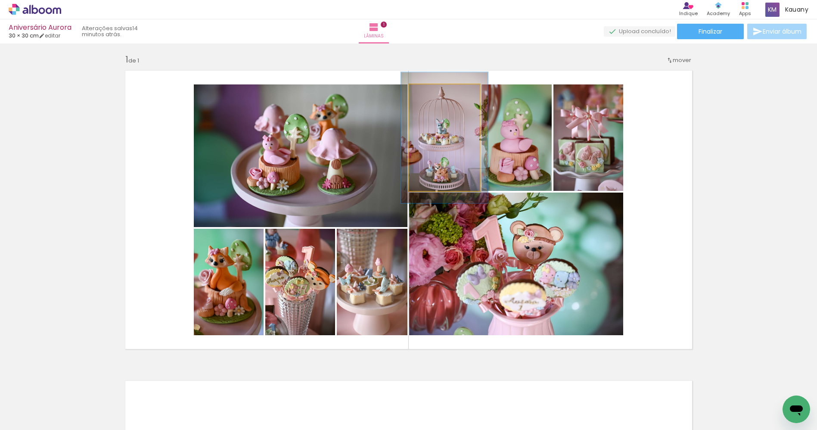
drag, startPoint x: 426, startPoint y: 93, endPoint x: 433, endPoint y: 93, distance: 6.9
type paper-slider "123"
click at [433, 93] on div at bounding box center [436, 94] width 8 height 8
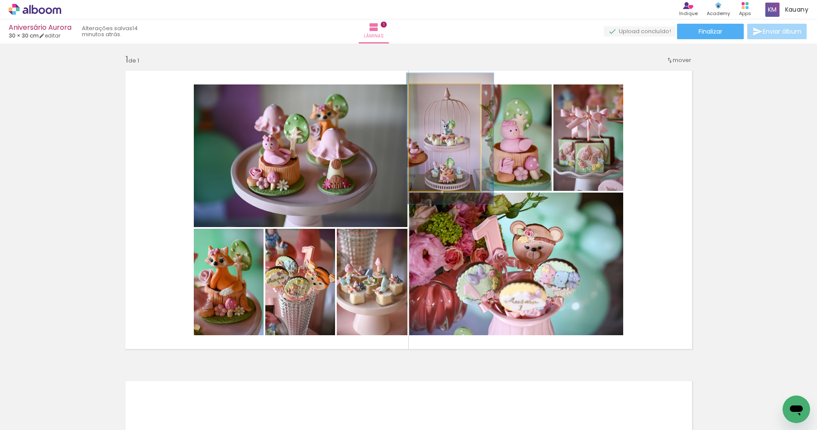
drag, startPoint x: 443, startPoint y: 139, endPoint x: 449, endPoint y: 140, distance: 5.7
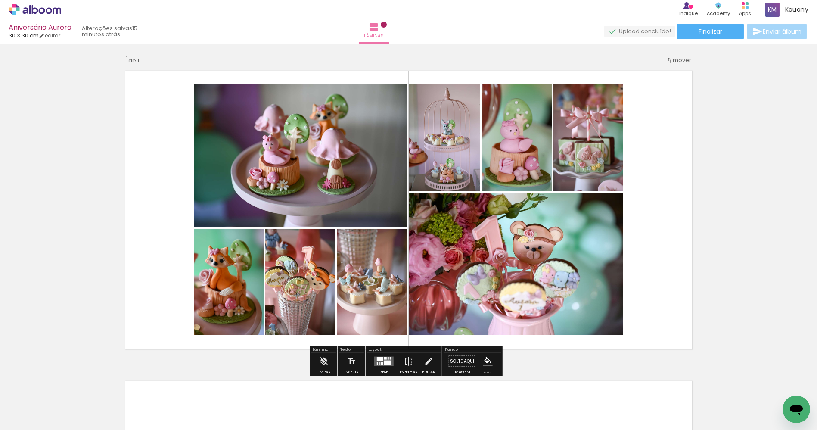
drag, startPoint x: 722, startPoint y: 261, endPoint x: 709, endPoint y: 252, distance: 15.7
click at [722, 260] on div "Inserir lâmina 1 de 1" at bounding box center [408, 353] width 817 height 620
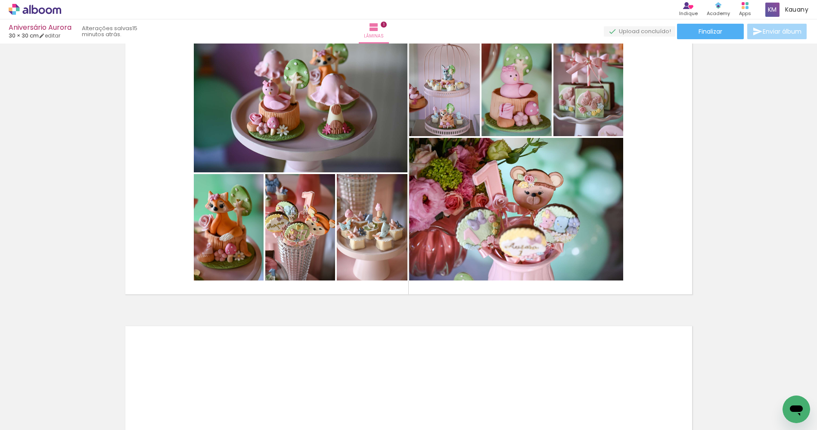
scroll to position [55, 0]
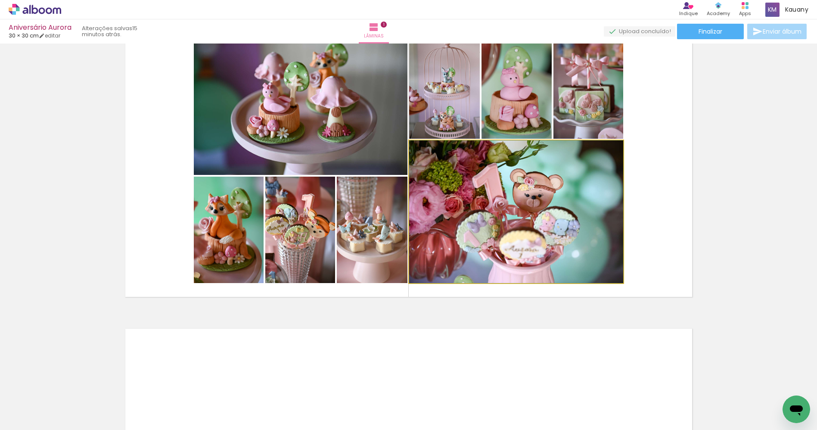
drag, startPoint x: 526, startPoint y: 228, endPoint x: 528, endPoint y: 223, distance: 5.2
click at [526, 227] on quentale-photo at bounding box center [516, 211] width 214 height 142
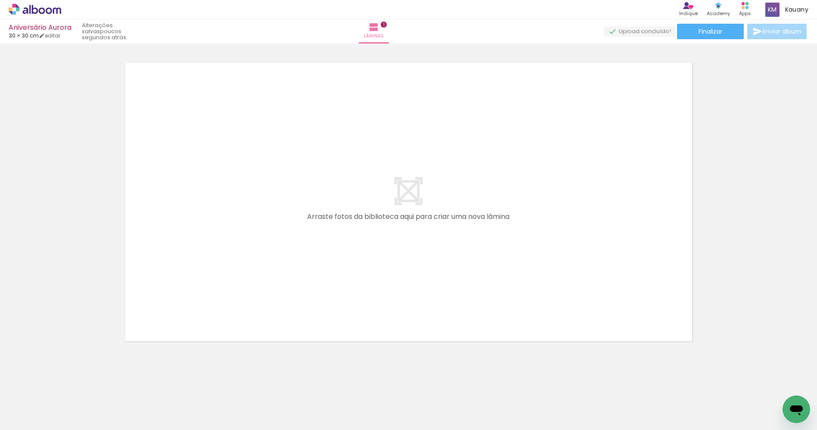
scroll to position [0, 833]
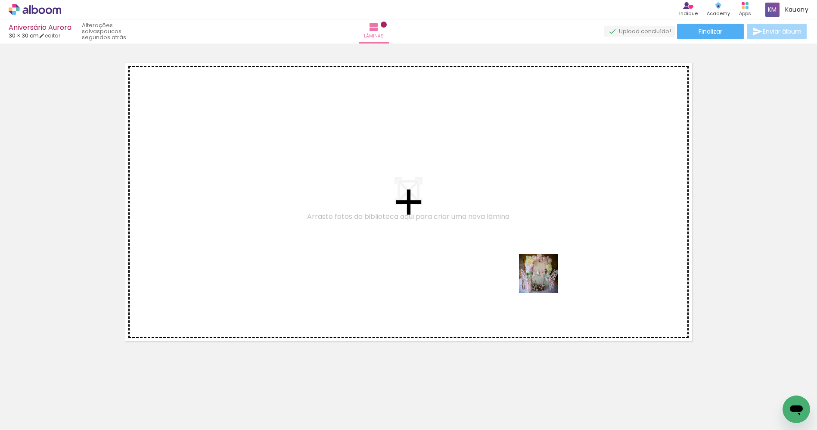
drag, startPoint x: 557, startPoint y: 416, endPoint x: 623, endPoint y: 358, distance: 87.6
click at [546, 282] on quentale-workspace at bounding box center [408, 215] width 817 height 430
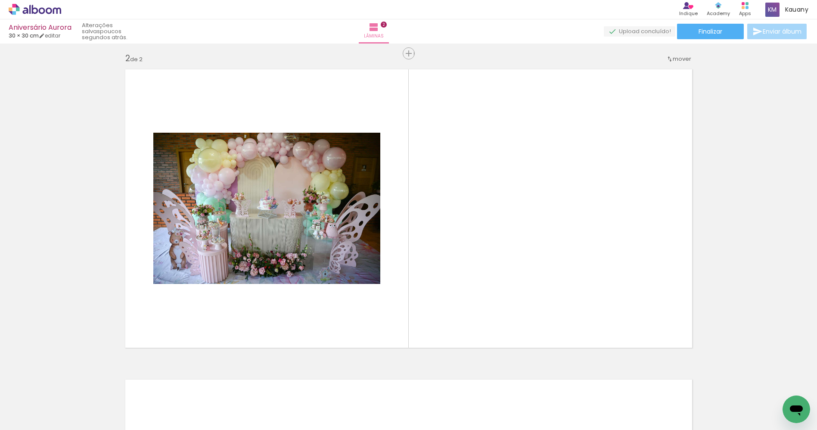
scroll to position [313, 0]
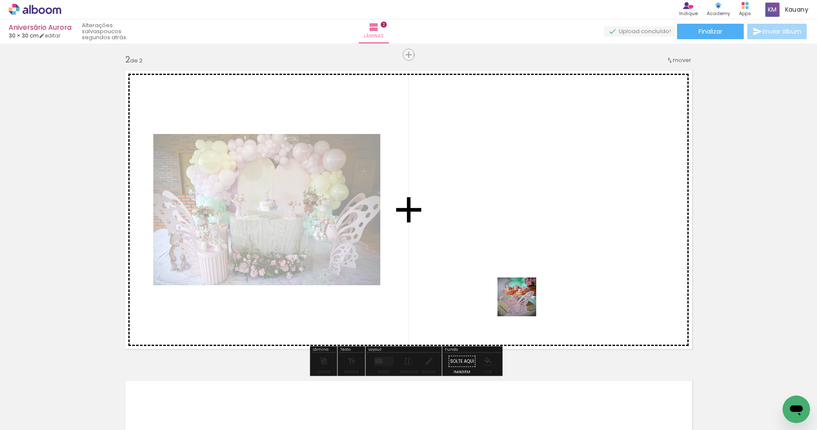
drag, startPoint x: 519, startPoint y: 412, endPoint x: 591, endPoint y: 398, distance: 72.7
click at [529, 278] on quentale-workspace at bounding box center [408, 215] width 817 height 430
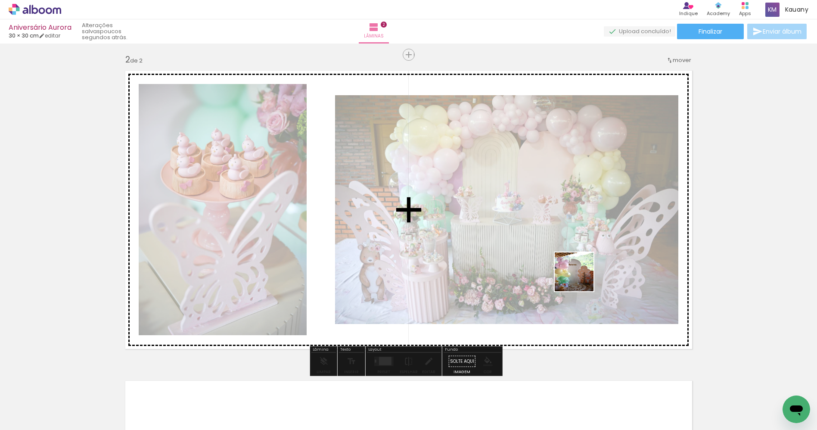
drag, startPoint x: 601, startPoint y: 393, endPoint x: 445, endPoint y: 364, distance: 159.4
click at [583, 276] on quentale-workspace at bounding box center [408, 215] width 817 height 430
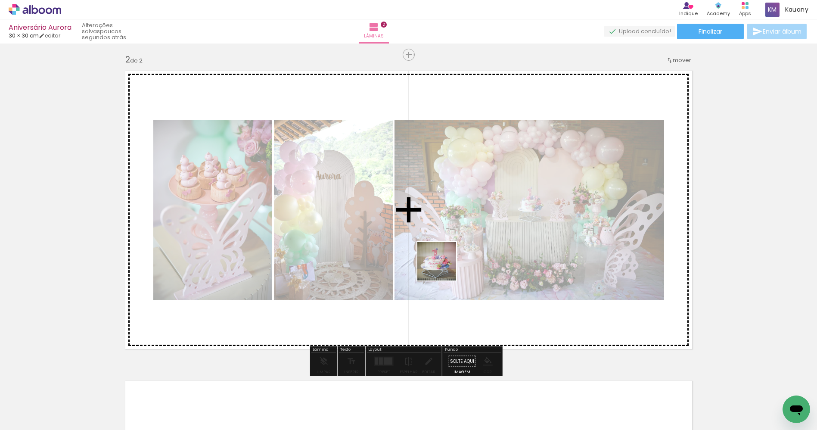
drag, startPoint x: 412, startPoint y: 412, endPoint x: 448, endPoint y: 260, distance: 156.4
click at [444, 259] on quentale-workspace at bounding box center [408, 215] width 817 height 430
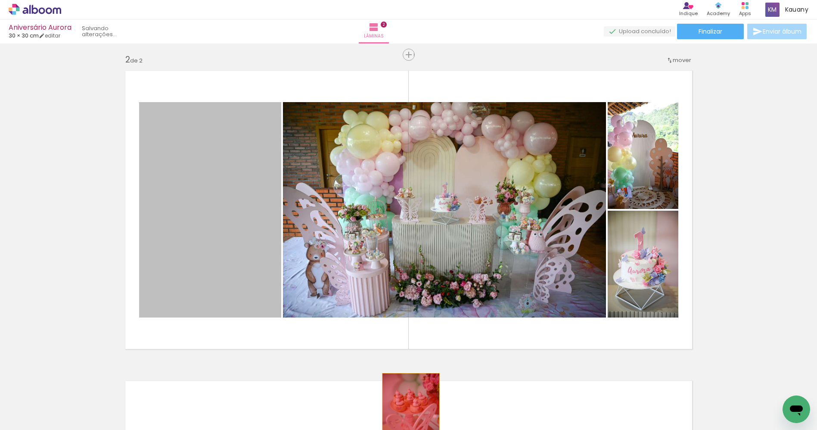
drag, startPoint x: 229, startPoint y: 241, endPoint x: 334, endPoint y: 406, distance: 194.9
click at [406, 416] on quentale-workspace at bounding box center [408, 215] width 817 height 430
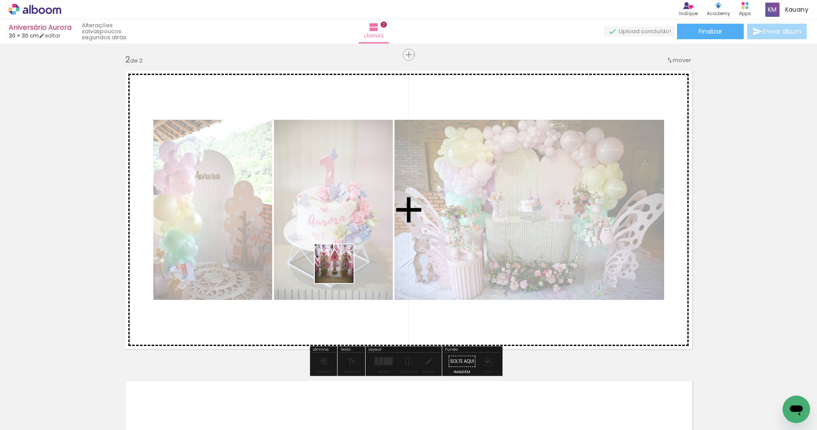
drag, startPoint x: 213, startPoint y: 415, endPoint x: 342, endPoint y: 270, distance: 194.6
click at [342, 270] on quentale-workspace at bounding box center [408, 215] width 817 height 430
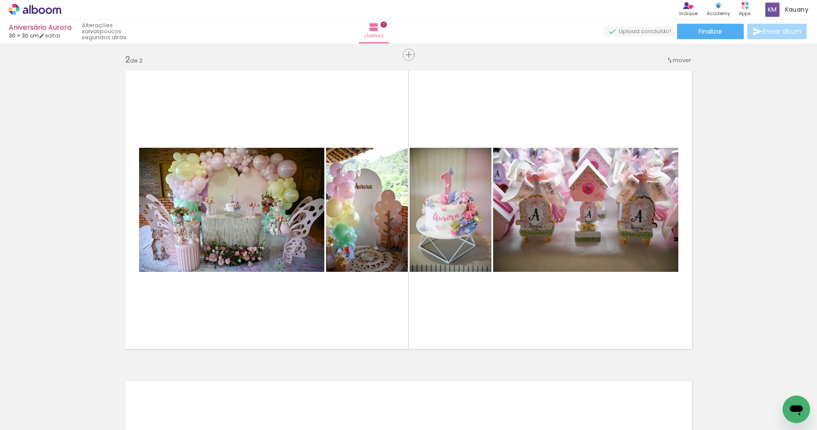
scroll to position [0, 618]
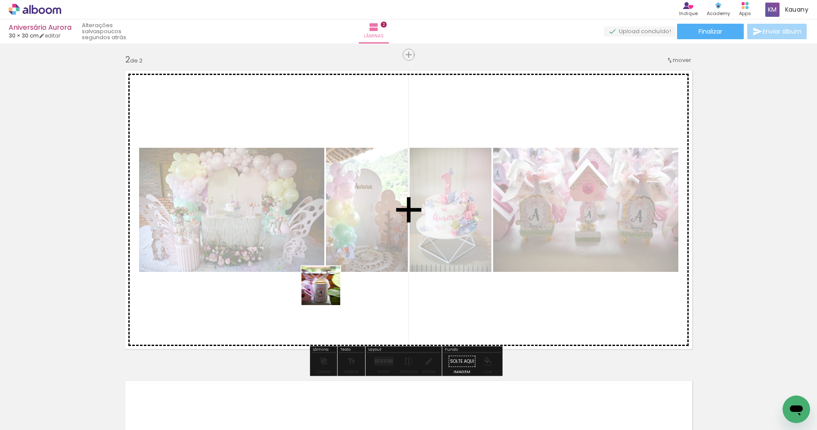
drag, startPoint x: 249, startPoint y: 410, endPoint x: 345, endPoint y: 279, distance: 162.9
click at [351, 279] on quentale-workspace at bounding box center [408, 215] width 817 height 430
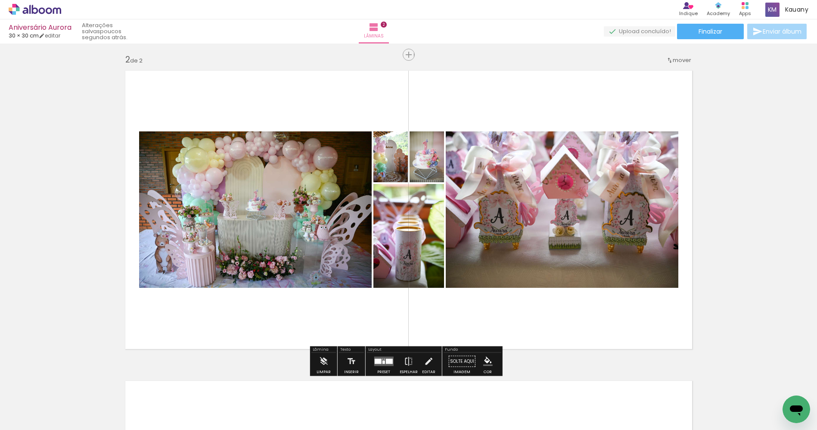
click at [27, 419] on span "Adicionar Fotos" at bounding box center [31, 417] width 26 height 9
click at [0, 0] on input "file" at bounding box center [0, 0] width 0 height 0
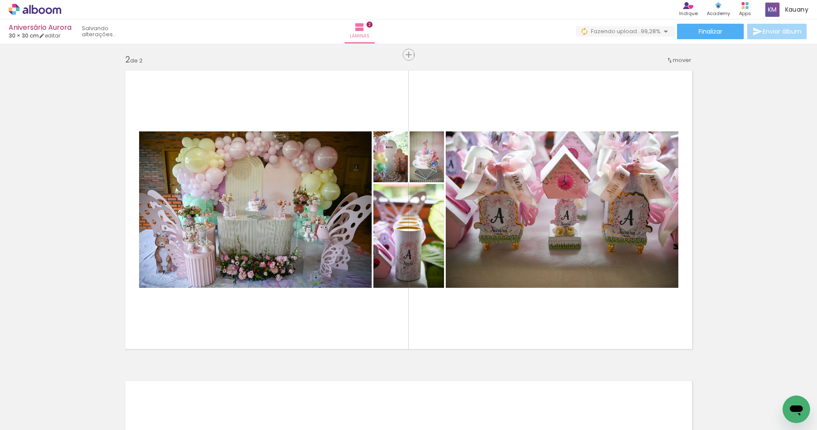
scroll to position [0, 5958]
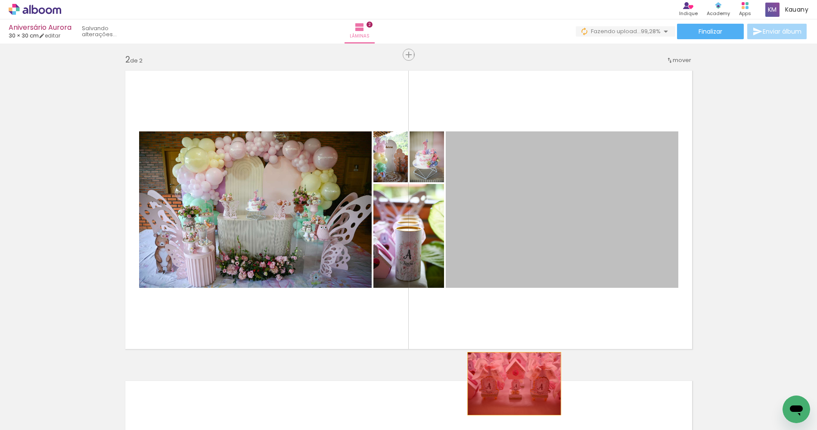
drag, startPoint x: 540, startPoint y: 222, endPoint x: 467, endPoint y: 270, distance: 87.4
click at [502, 395] on quentale-workspace at bounding box center [408, 215] width 817 height 430
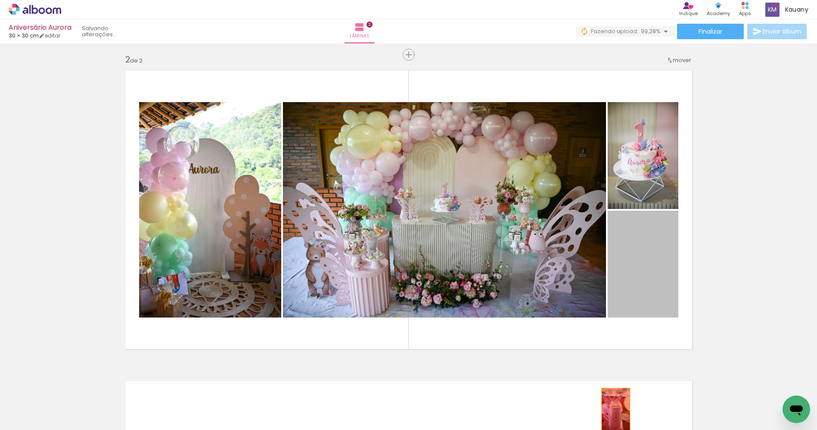
drag, startPoint x: 640, startPoint y: 277, endPoint x: 709, endPoint y: 387, distance: 129.6
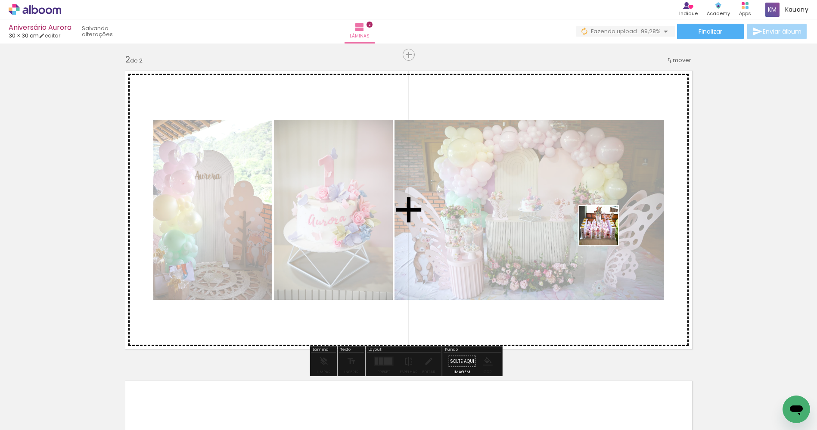
drag, startPoint x: 776, startPoint y: 400, endPoint x: 622, endPoint y: 235, distance: 226.6
click at [607, 230] on quentale-workspace at bounding box center [408, 215] width 817 height 430
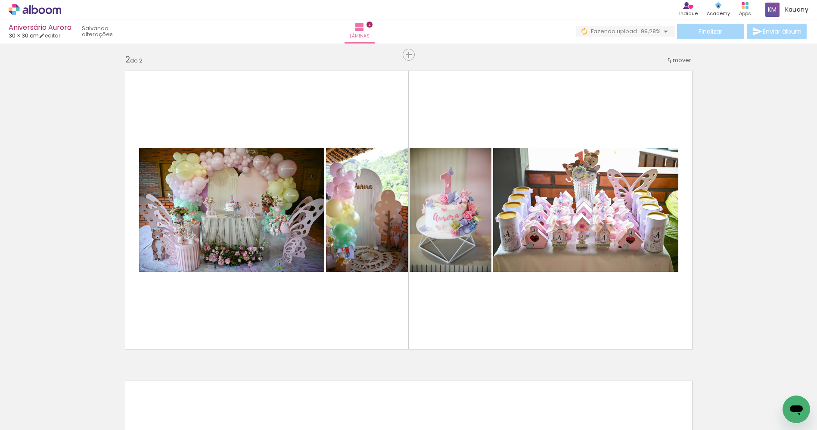
scroll to position [0, 3662]
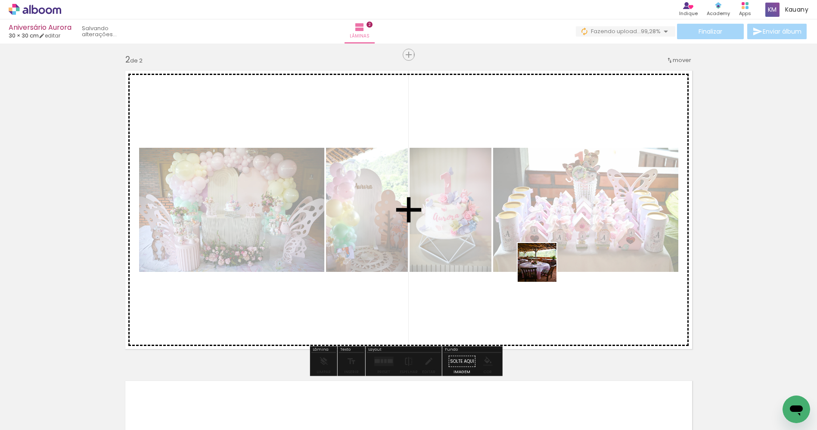
drag, startPoint x: 526, startPoint y: 387, endPoint x: 526, endPoint y: 379, distance: 7.3
click at [549, 249] on quentale-workspace at bounding box center [408, 215] width 817 height 430
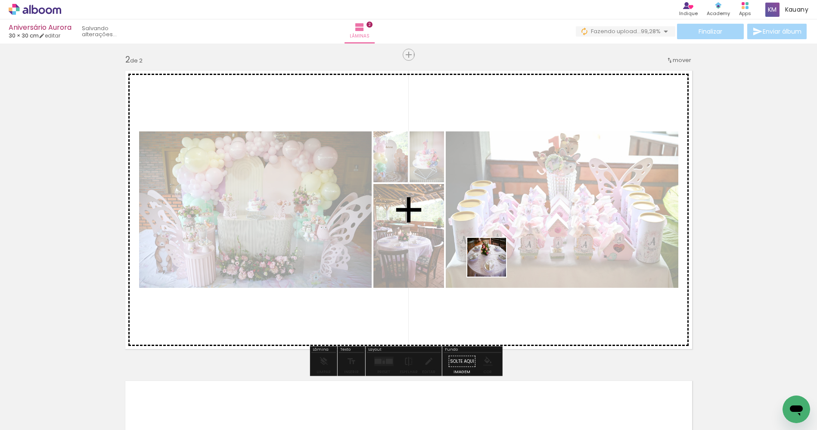
drag, startPoint x: 434, startPoint y: 416, endPoint x: 491, endPoint y: 359, distance: 80.1
click at [492, 265] on quentale-workspace at bounding box center [408, 215] width 817 height 430
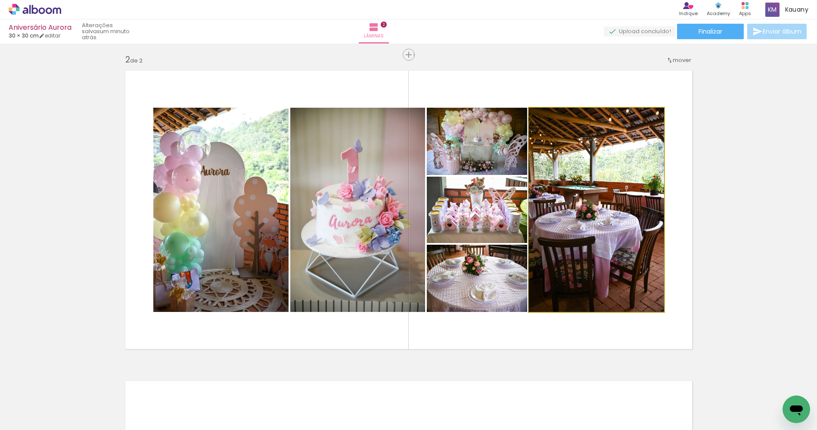
click at [609, 258] on quentale-photo at bounding box center [596, 210] width 135 height 204
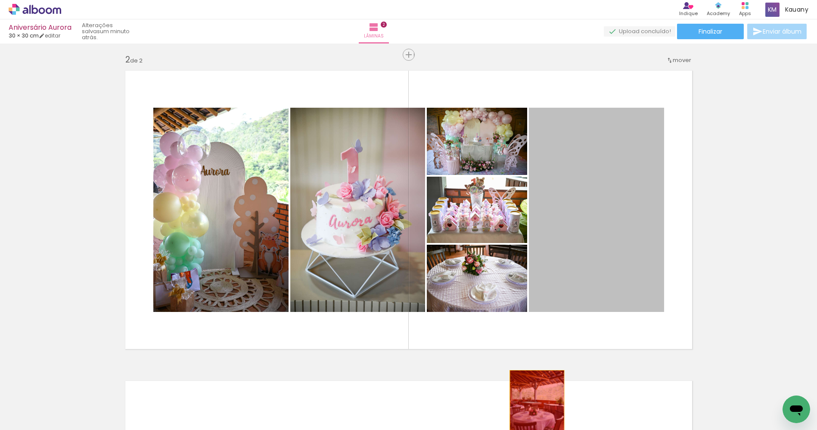
drag, startPoint x: 594, startPoint y: 255, endPoint x: 545, endPoint y: 368, distance: 123.6
click at [527, 409] on quentale-workspace at bounding box center [408, 215] width 817 height 430
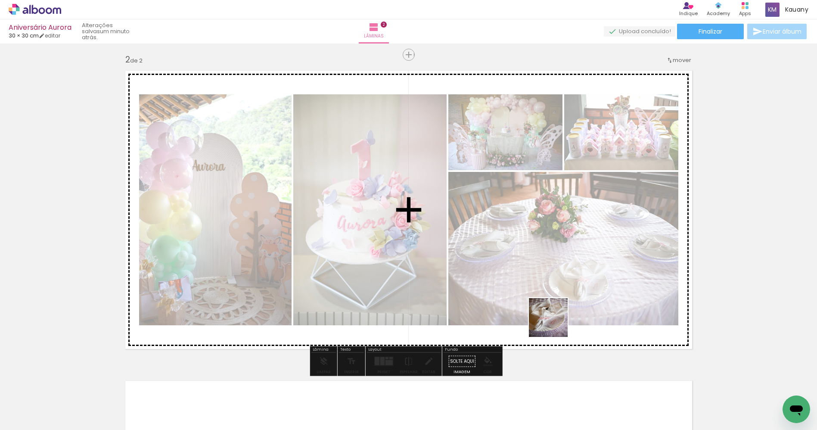
drag, startPoint x: 481, startPoint y: 412, endPoint x: 603, endPoint y: 251, distance: 202.3
click at [597, 259] on quentale-workspace at bounding box center [408, 215] width 817 height 430
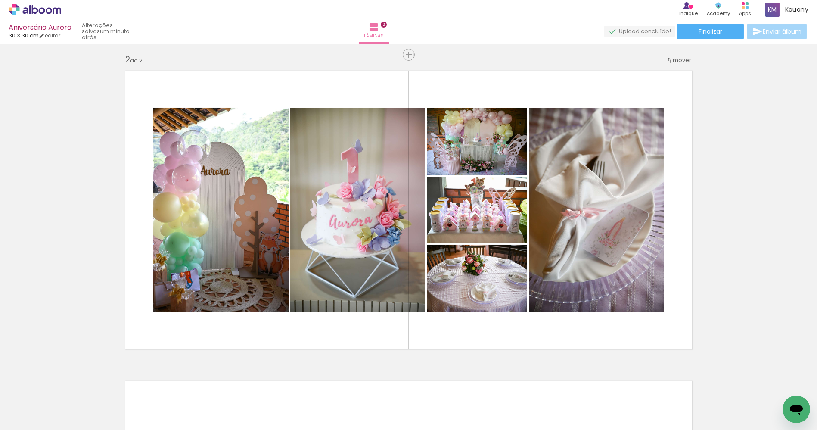
scroll to position [0, 734]
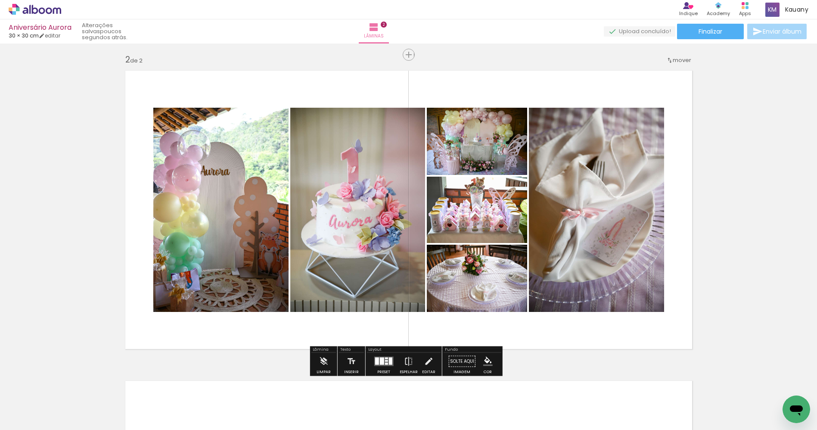
drag, startPoint x: 392, startPoint y: 365, endPoint x: 387, endPoint y: 366, distance: 4.9
click at [392, 366] on paper-button "Preset" at bounding box center [384, 364] width 28 height 22
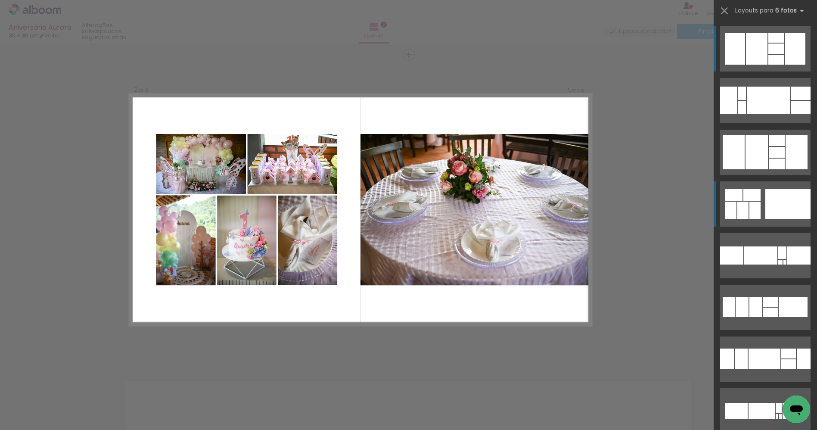
drag, startPoint x: 758, startPoint y: 213, endPoint x: 759, endPoint y: 208, distance: 5.0
click at [758, 212] on quentale-layouter at bounding box center [765, 203] width 90 height 45
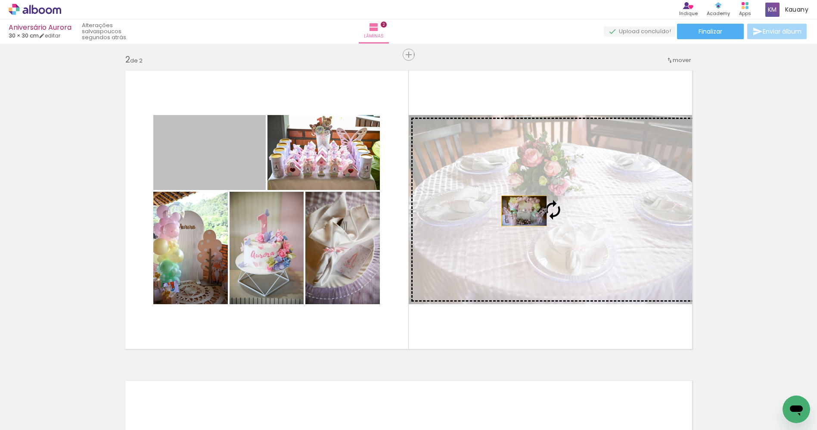
drag, startPoint x: 207, startPoint y: 158, endPoint x: 513, endPoint y: 206, distance: 310.1
click at [0, 0] on slot at bounding box center [0, 0] width 0 height 0
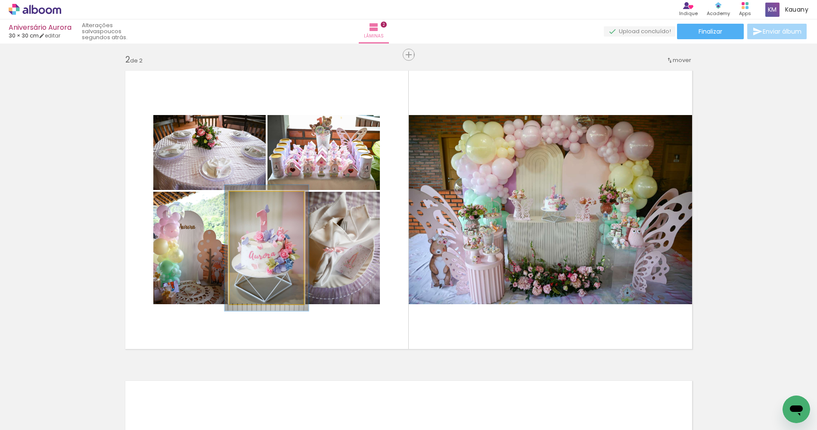
type paper-slider "112"
click at [251, 198] on div at bounding box center [253, 201] width 8 height 8
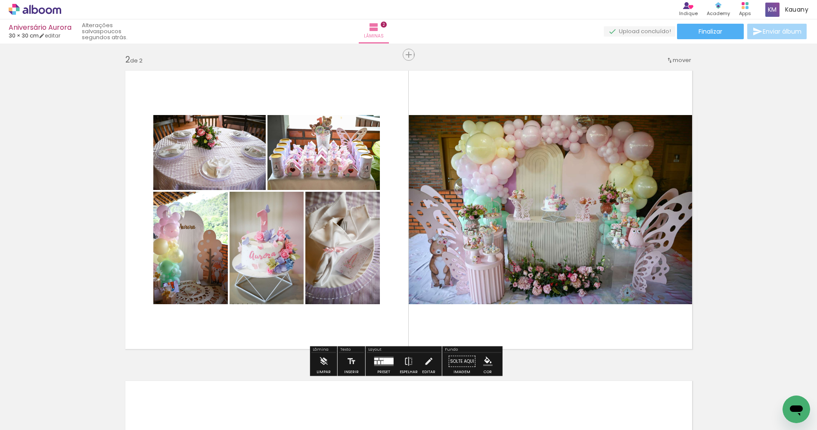
drag, startPoint x: 384, startPoint y: 366, endPoint x: 382, endPoint y: 357, distance: 8.8
click at [384, 365] on div at bounding box center [383, 361] width 23 height 17
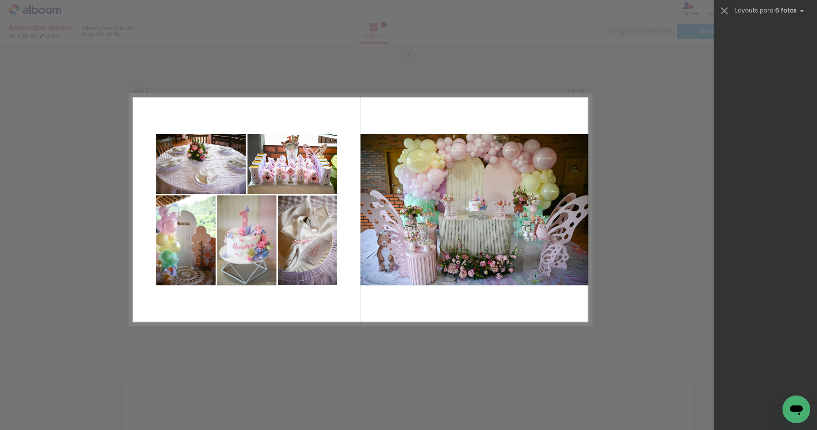
scroll to position [0, 0]
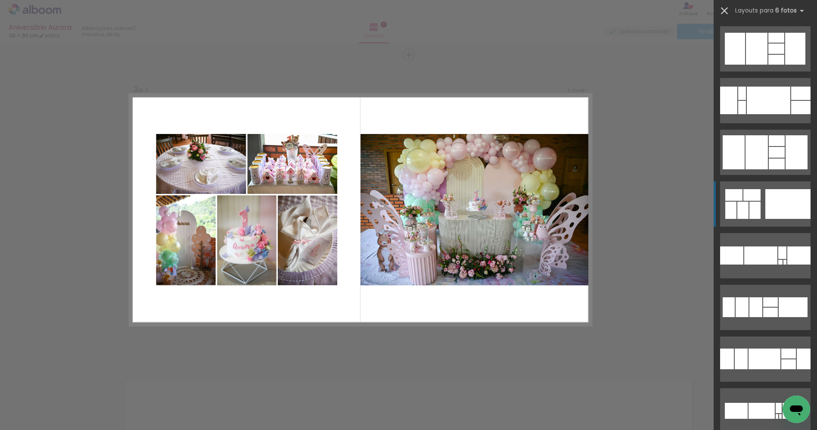
click at [722, 9] on iron-icon at bounding box center [724, 11] width 12 height 12
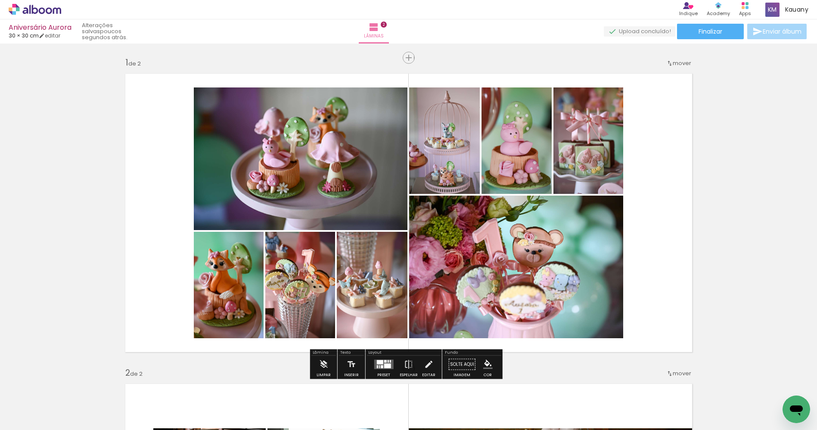
click at [681, 61] on span "mover" at bounding box center [682, 63] width 19 height 8
click at [662, 74] on span "2" at bounding box center [661, 76] width 5 height 14
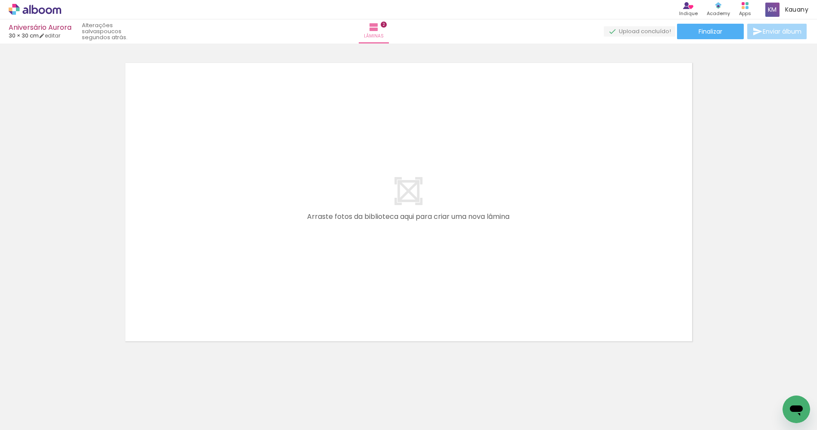
scroll to position [0, 1475]
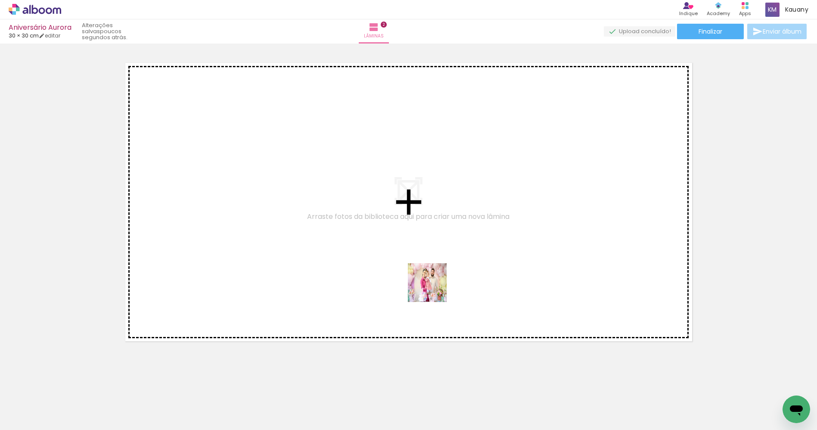
drag, startPoint x: 418, startPoint y: 352, endPoint x: 443, endPoint y: 385, distance: 42.0
click at [452, 232] on quentale-workspace at bounding box center [408, 215] width 817 height 430
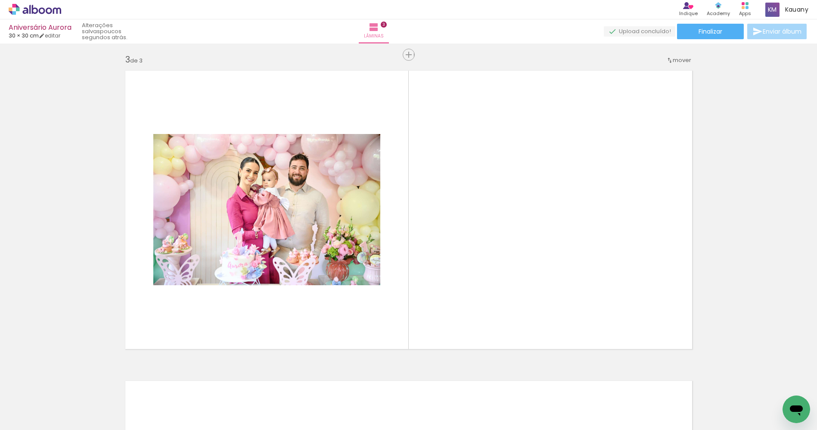
scroll to position [622, 0]
drag, startPoint x: 440, startPoint y: 404, endPoint x: 496, endPoint y: 406, distance: 56.4
click at [474, 285] on quentale-workspace at bounding box center [408, 215] width 817 height 430
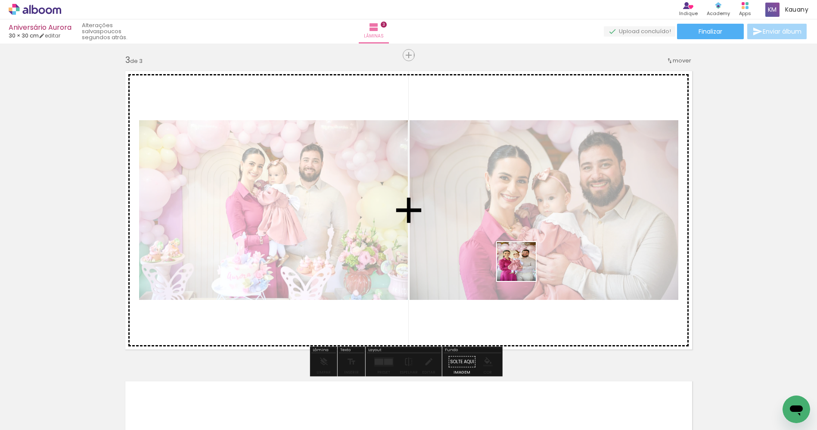
drag, startPoint x: 498, startPoint y: 409, endPoint x: 578, endPoint y: 396, distance: 80.7
click at [529, 268] on quentale-workspace at bounding box center [408, 215] width 817 height 430
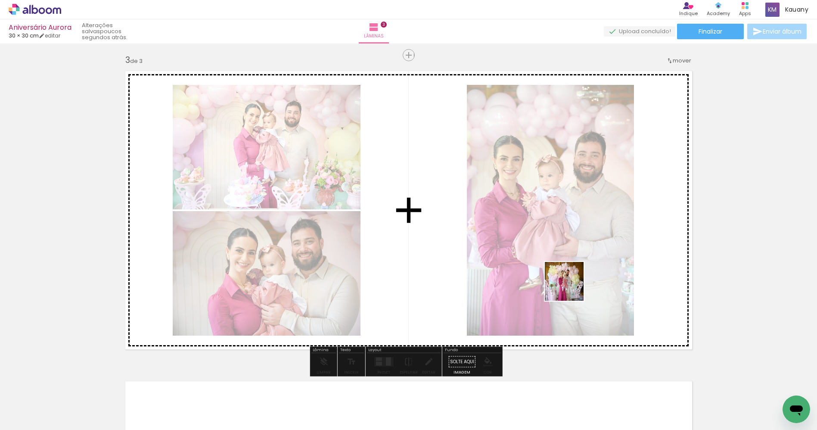
drag, startPoint x: 570, startPoint y: 288, endPoint x: 607, endPoint y: 403, distance: 121.2
click at [577, 272] on quentale-workspace at bounding box center [408, 215] width 817 height 430
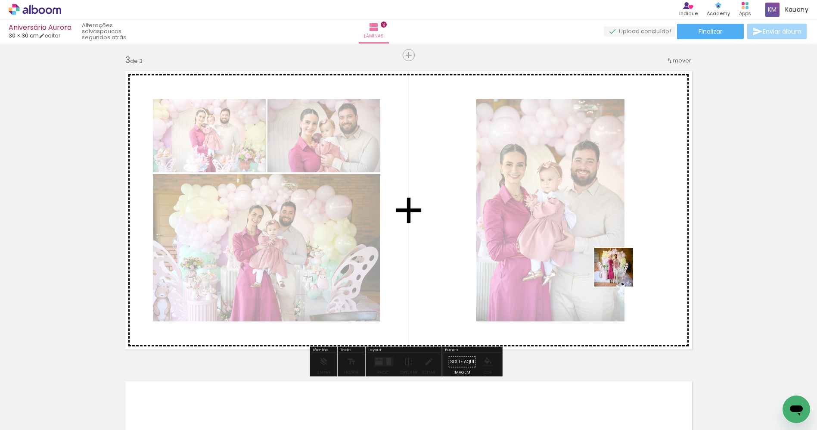
drag, startPoint x: 596, startPoint y: 381, endPoint x: 659, endPoint y: 393, distance: 64.0
click at [620, 275] on quentale-workspace at bounding box center [408, 215] width 817 height 430
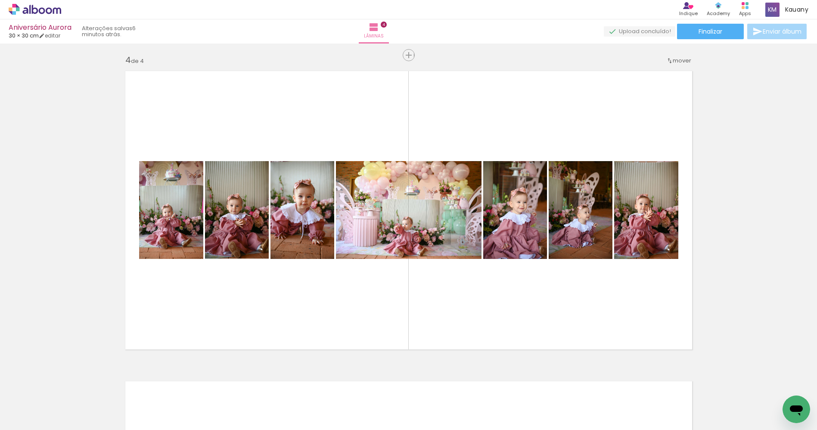
scroll to position [0, 1901]
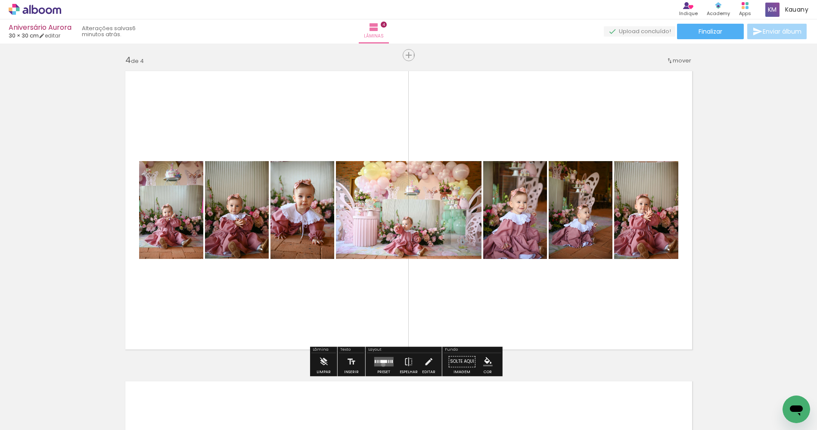
drag, startPoint x: 381, startPoint y: 364, endPoint x: 618, endPoint y: 304, distance: 244.2
click at [382, 362] on quentale-layouter at bounding box center [383, 361] width 19 height 9
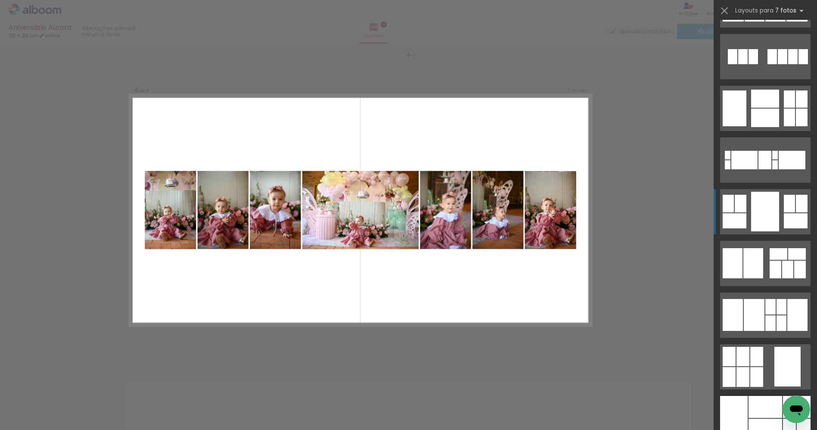
scroll to position [725, 0]
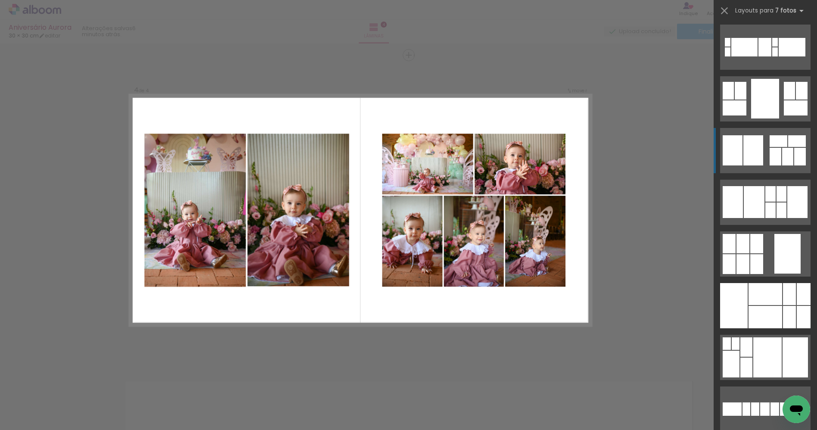
click at [776, 155] on div at bounding box center [775, 157] width 12 height 18
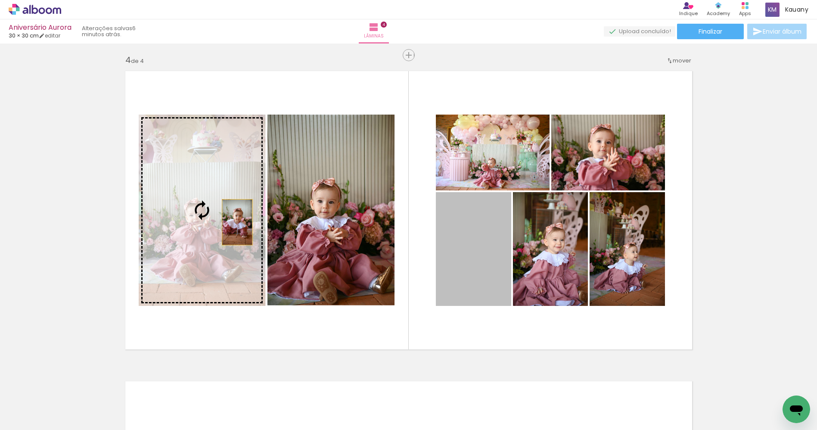
drag, startPoint x: 471, startPoint y: 260, endPoint x: 256, endPoint y: 229, distance: 218.0
click at [0, 0] on slot at bounding box center [0, 0] width 0 height 0
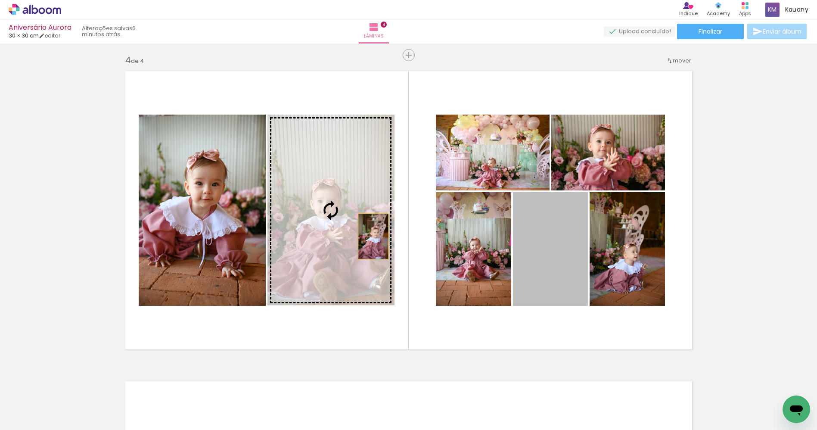
drag, startPoint x: 565, startPoint y: 263, endPoint x: 387, endPoint y: 249, distance: 177.9
click at [0, 0] on slot at bounding box center [0, 0] width 0 height 0
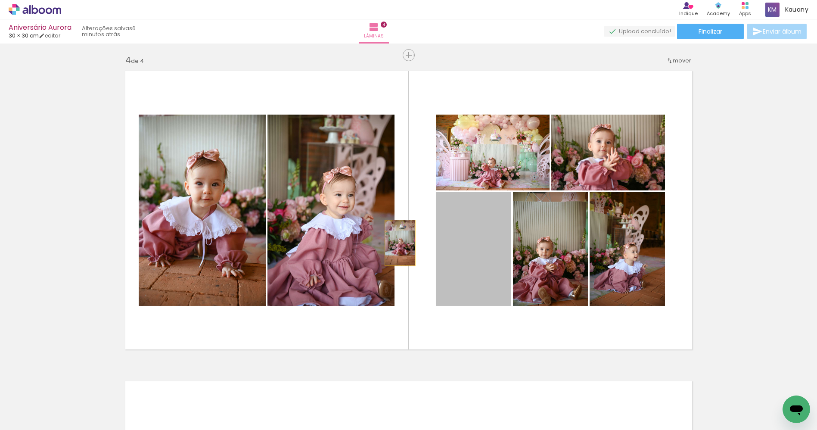
drag, startPoint x: 484, startPoint y: 265, endPoint x: 372, endPoint y: 216, distance: 122.4
click at [0, 0] on slot at bounding box center [0, 0] width 0 height 0
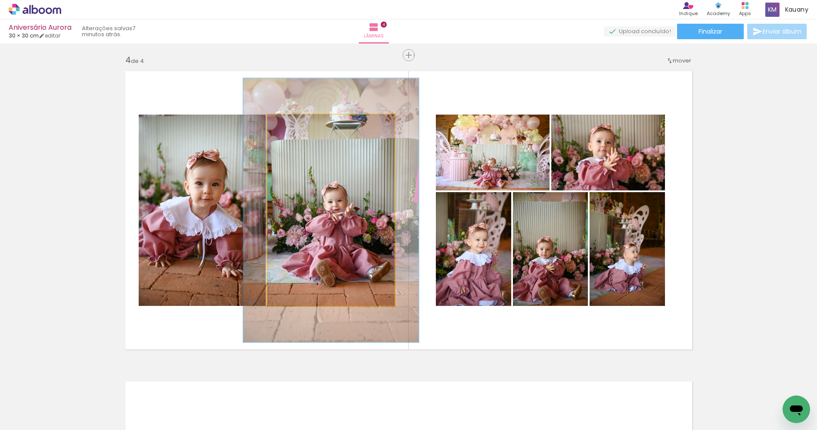
drag, startPoint x: 283, startPoint y: 124, endPoint x: 311, endPoint y: 153, distance: 40.2
click at [295, 123] on div at bounding box center [299, 124] width 8 height 8
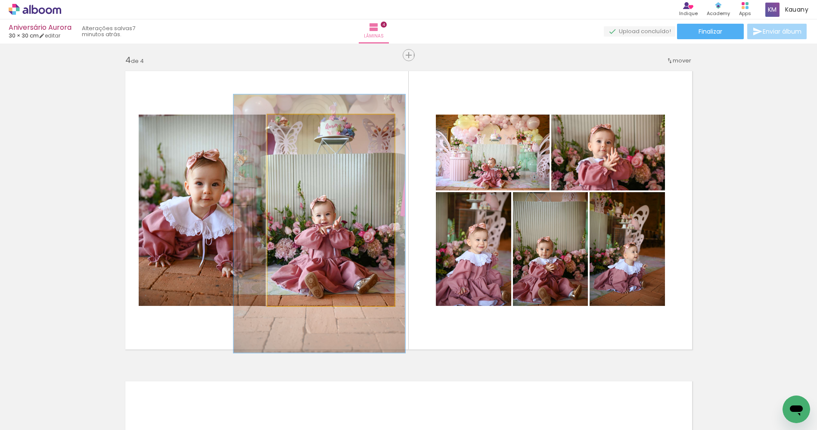
drag, startPoint x: 331, startPoint y: 238, endPoint x: 322, endPoint y: 250, distance: 15.1
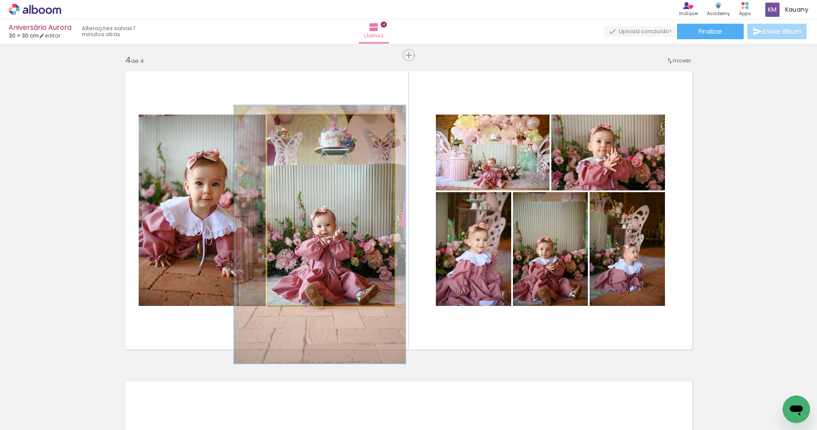
drag, startPoint x: 330, startPoint y: 202, endPoint x: 331, endPoint y: 211, distance: 8.7
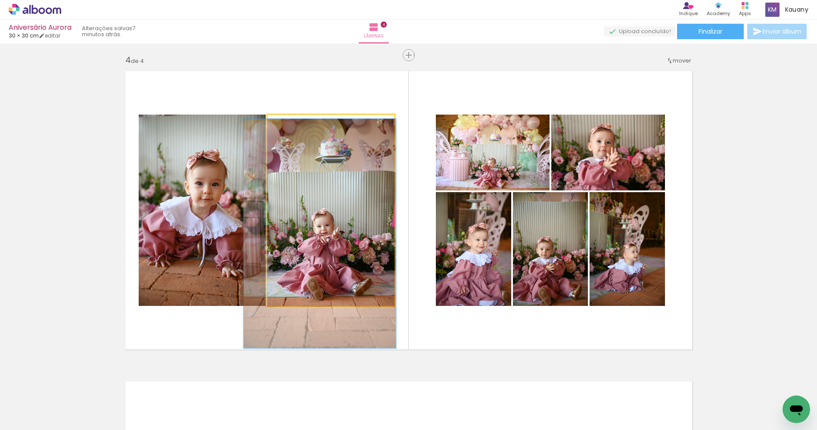
drag, startPoint x: 299, startPoint y: 125, endPoint x: 294, endPoint y: 126, distance: 5.2
type paper-slider "120"
click at [294, 126] on div at bounding box center [294, 124] width 14 height 14
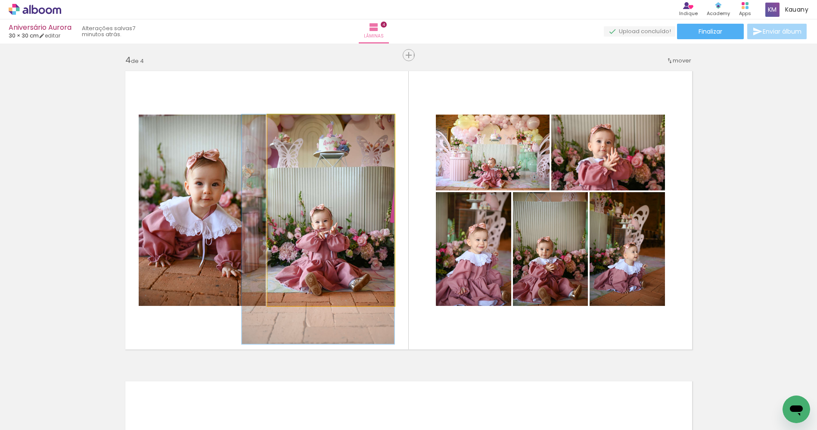
drag, startPoint x: 334, startPoint y: 188, endPoint x: 332, endPoint y: 200, distance: 12.7
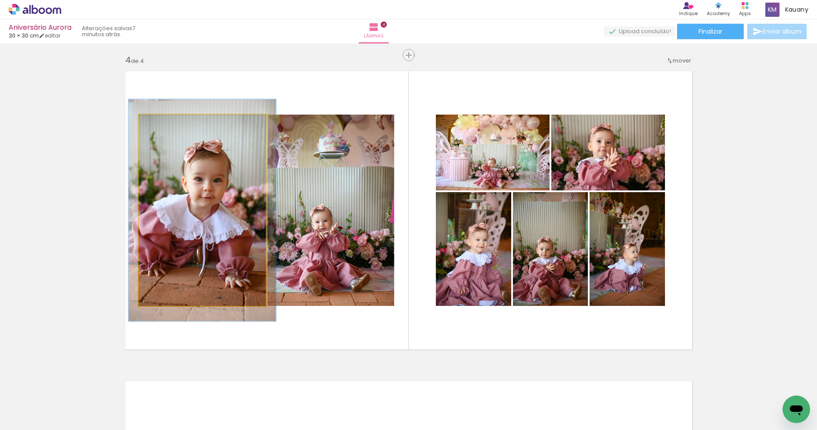
drag, startPoint x: 156, startPoint y: 124, endPoint x: 161, endPoint y: 124, distance: 4.7
click at [161, 124] on div at bounding box center [164, 124] width 8 height 8
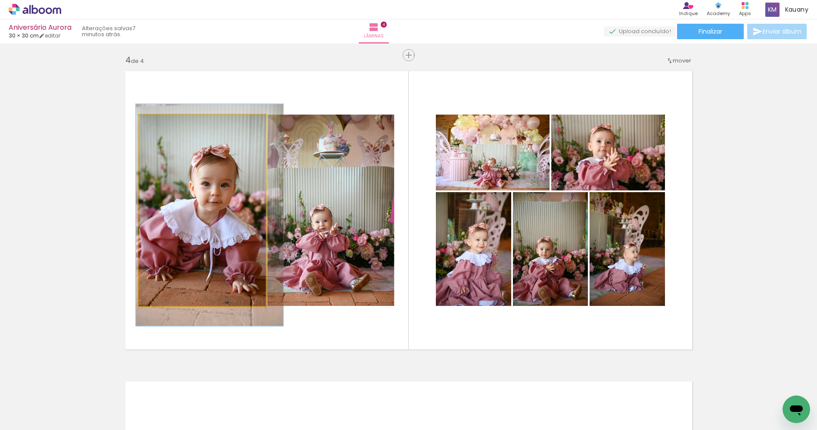
drag, startPoint x: 207, startPoint y: 197, endPoint x: 214, endPoint y: 201, distance: 8.7
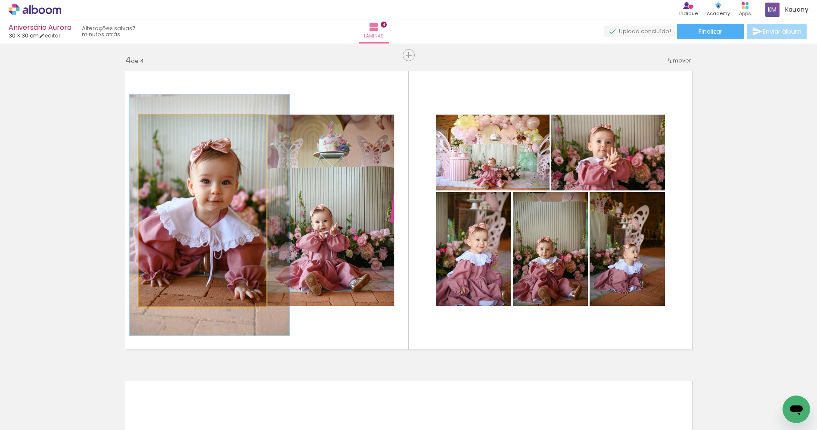
type paper-slider "126"
click at [166, 125] on div at bounding box center [168, 124] width 14 height 14
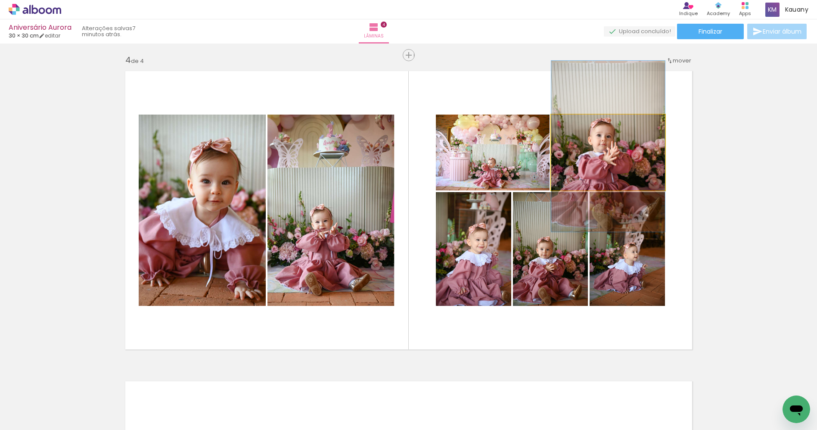
drag, startPoint x: 636, startPoint y: 158, endPoint x: 639, endPoint y: 152, distance: 6.9
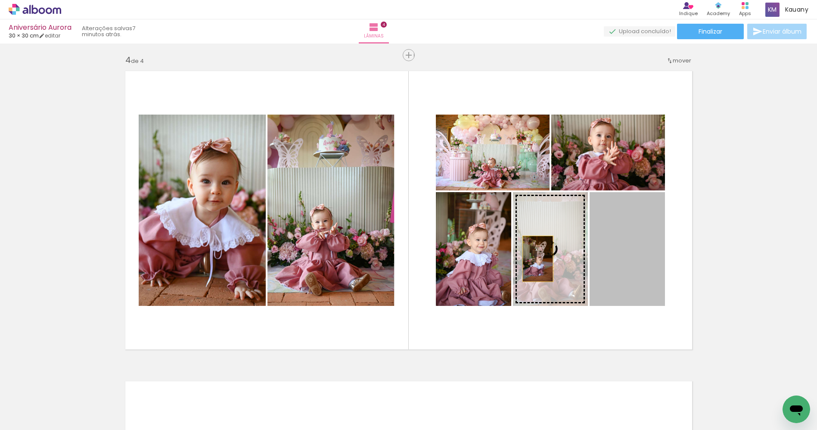
drag, startPoint x: 539, startPoint y: 263, endPoint x: 537, endPoint y: 253, distance: 10.0
click at [0, 0] on slot at bounding box center [0, 0] width 0 height 0
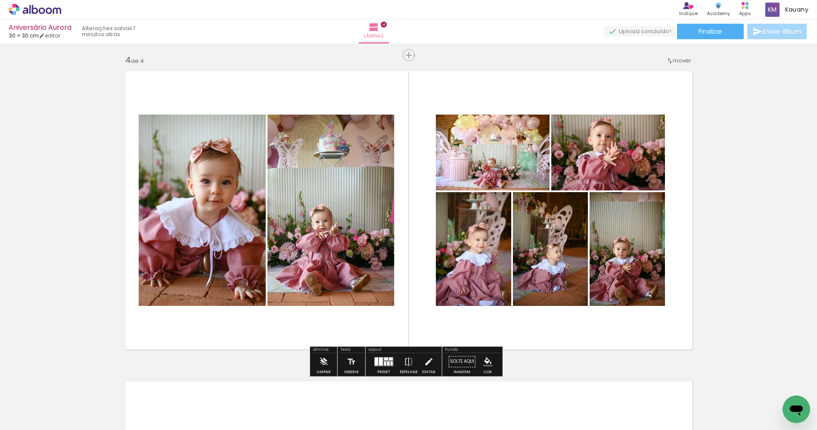
drag, startPoint x: 715, startPoint y: 260, endPoint x: 709, endPoint y: 259, distance: 7.0
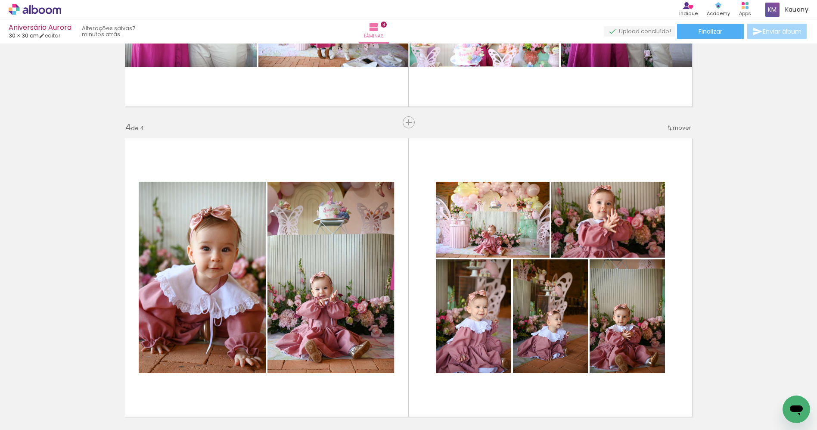
scroll to position [858, 0]
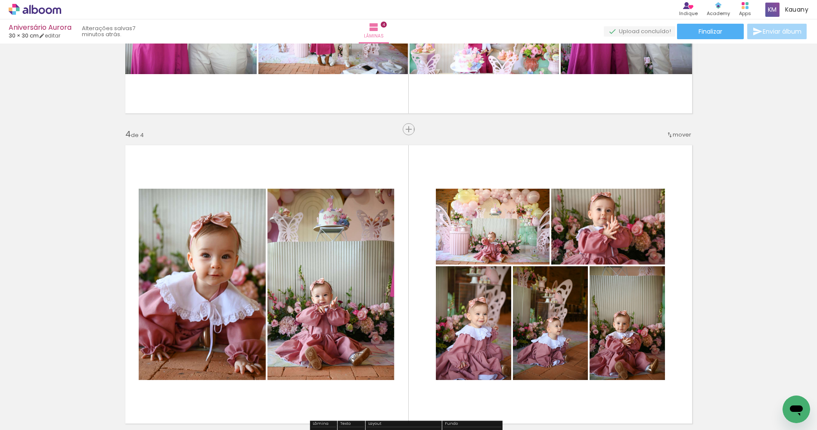
click at [675, 136] on span "mover" at bounding box center [682, 134] width 19 height 8
drag, startPoint x: 664, startPoint y: 159, endPoint x: 696, endPoint y: 181, distance: 38.9
click at [664, 160] on paper-item "antes da 3" at bounding box center [655, 162] width 65 height 14
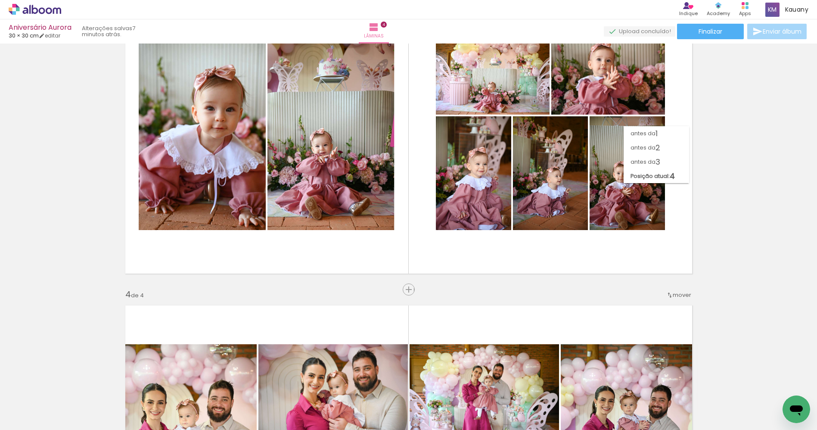
scroll to position [622, 0]
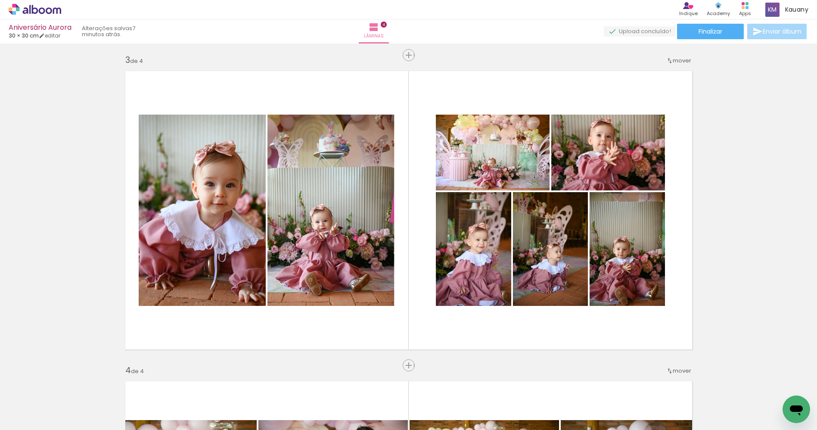
drag, startPoint x: 750, startPoint y: 193, endPoint x: 750, endPoint y: 183, distance: 9.9
click at [750, 193] on div "Inserir lâmina 1 de 4 Inserir lâmina 2 de 4 Inserir lâmina 3 de 4 Inserir lâmin…" at bounding box center [408, 199] width 817 height 1550
